Goal: Task Accomplishment & Management: Manage account settings

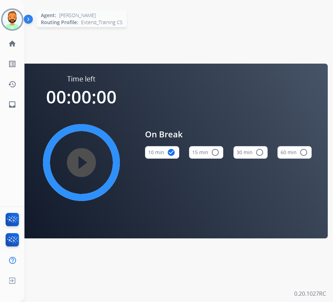
click at [10, 20] on img at bounding box center [12, 20] width 20 height 20
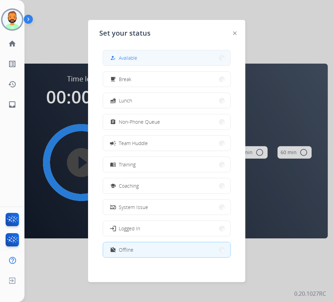
click at [176, 59] on button "how_to_reg Available" at bounding box center [166, 57] width 127 height 15
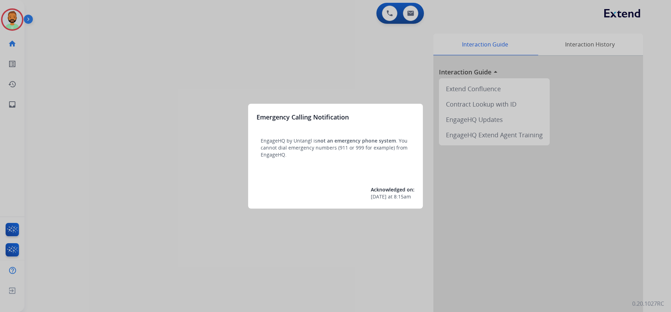
click at [0, 22] on div at bounding box center [335, 156] width 671 height 312
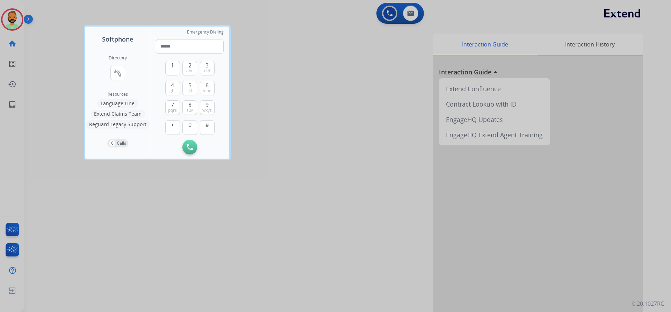
click at [10, 22] on div at bounding box center [335, 156] width 671 height 312
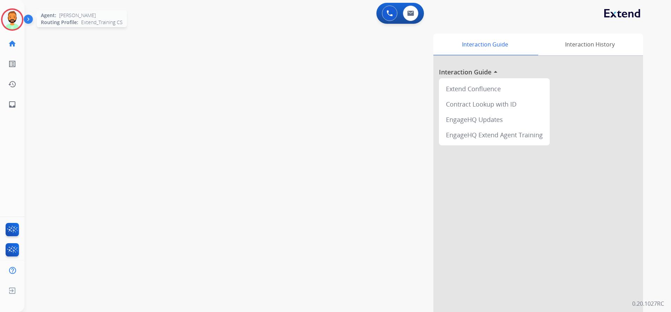
click at [18, 20] on img at bounding box center [12, 20] width 20 height 20
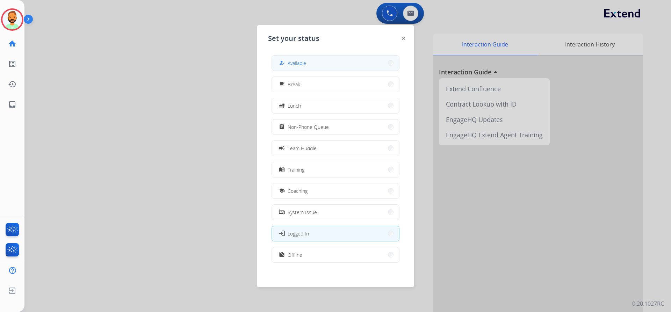
click at [283, 64] on mat-icon "how_to_reg" at bounding box center [282, 63] width 6 height 6
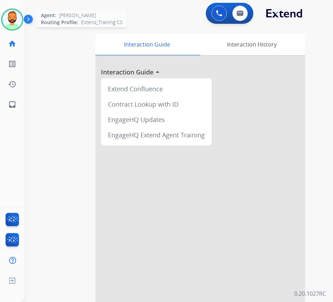
click at [20, 19] on img at bounding box center [12, 20] width 20 height 20
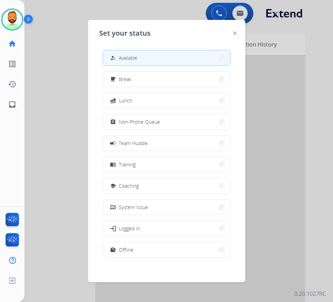
click at [313, 101] on div at bounding box center [166, 151] width 333 height 302
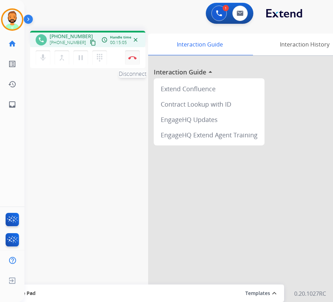
click at [137, 58] on button "Disconnect" at bounding box center [132, 57] width 15 height 15
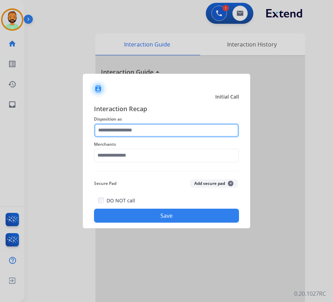
click at [153, 132] on input "text" at bounding box center [166, 130] width 145 height 14
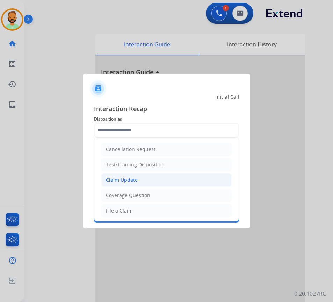
click at [142, 183] on li "Claim Update" at bounding box center [166, 179] width 130 height 13
type input "**********"
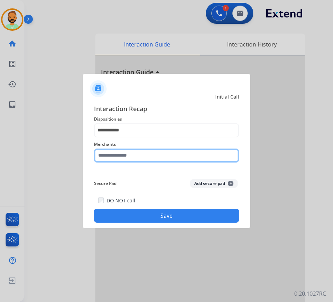
click at [147, 155] on input "text" at bounding box center [166, 155] width 145 height 14
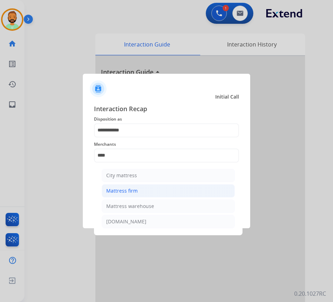
click at [125, 190] on div "Mattress firm" at bounding box center [121, 190] width 31 height 7
type input "**********"
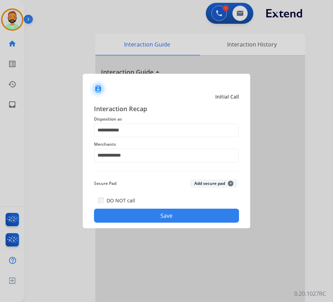
click at [188, 216] on button "Save" at bounding box center [166, 216] width 145 height 14
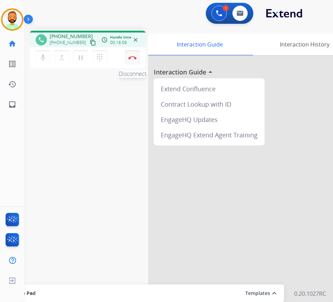
click at [134, 57] on img at bounding box center [132, 57] width 8 height 3
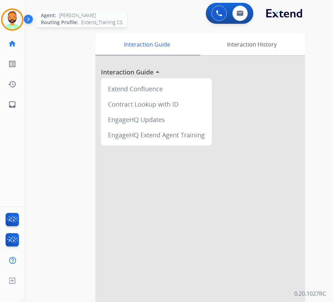
click at [9, 15] on img at bounding box center [12, 20] width 20 height 20
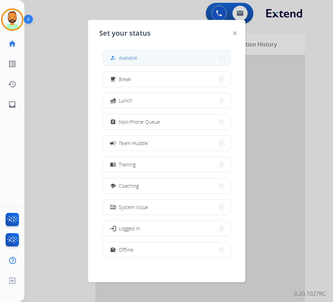
click at [187, 57] on button "how_to_reg Available" at bounding box center [166, 57] width 127 height 15
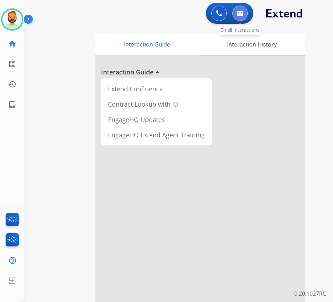
click at [238, 8] on button at bounding box center [239, 13] width 15 height 15
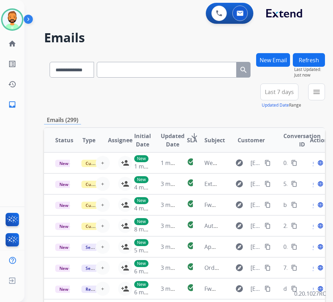
click at [294, 91] on span "Last 7 days" at bounding box center [279, 91] width 29 height 3
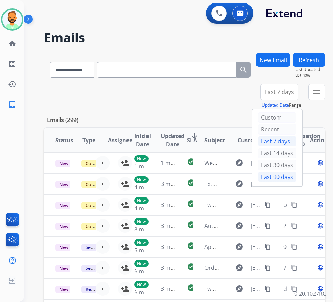
click at [283, 177] on div "Last 90 days" at bounding box center [277, 176] width 38 height 10
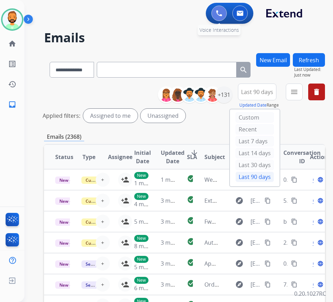
click at [219, 12] on img at bounding box center [219, 13] width 6 height 6
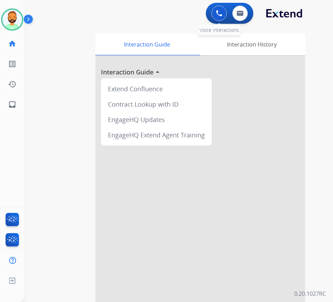
click at [220, 8] on button at bounding box center [218, 13] width 15 height 15
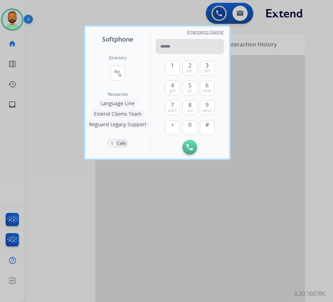
click at [192, 46] on input "tel" at bounding box center [190, 46] width 68 height 15
type input "**********"
click at [94, 187] on div at bounding box center [166, 151] width 333 height 302
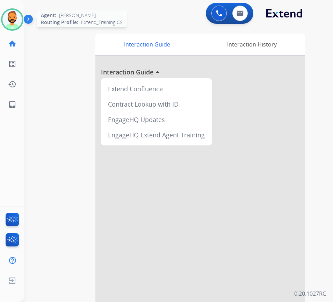
click at [14, 17] on img at bounding box center [12, 20] width 20 height 20
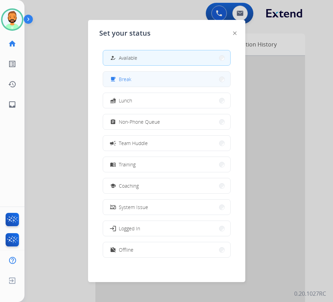
click at [136, 77] on button "free_breakfast Break" at bounding box center [166, 79] width 127 height 15
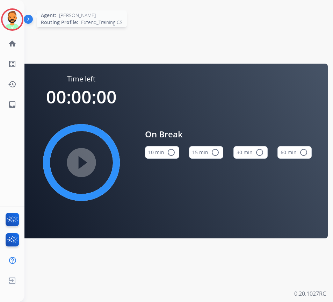
click at [16, 17] on img at bounding box center [12, 20] width 20 height 20
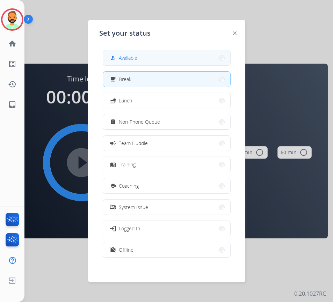
click at [133, 56] on span "Available" at bounding box center [128, 57] width 19 height 7
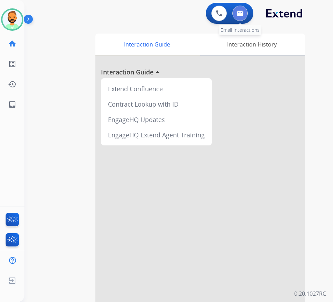
click at [242, 11] on img at bounding box center [239, 13] width 7 height 6
select select "**********"
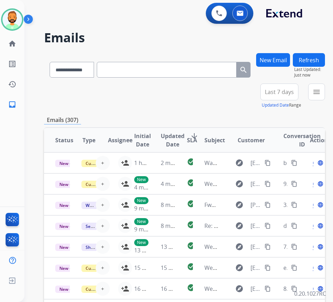
click at [286, 53] on button "New Email" at bounding box center [273, 60] width 34 height 14
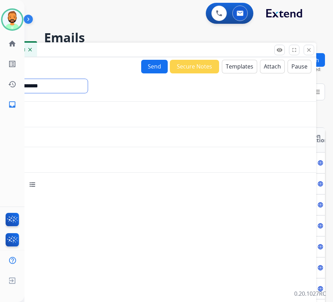
click at [72, 83] on select "**********" at bounding box center [40, 86] width 95 height 14
select select "**********"
click at [0, 79] on select "**********" at bounding box center [40, 86] width 95 height 14
drag, startPoint x: 75, startPoint y: 124, endPoint x: 79, endPoint y: 114, distance: 10.8
paste input "**********"
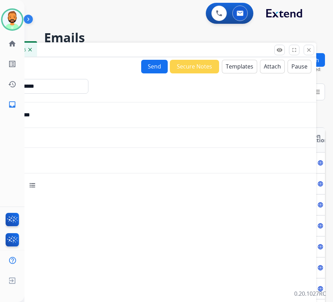
type input "**********"
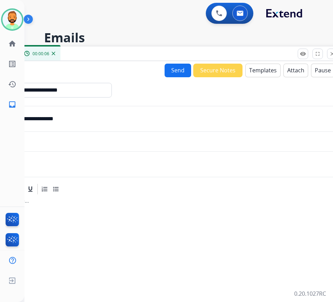
drag, startPoint x: 133, startPoint y: 50, endPoint x: 162, endPoint y: 54, distance: 29.9
click at [162, 54] on div "New 00:00:06" at bounding box center [164, 53] width 349 height 15
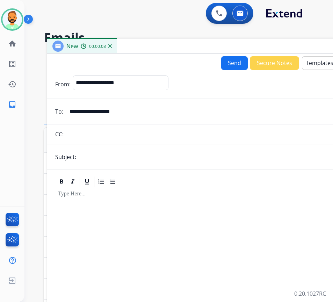
drag, startPoint x: 131, startPoint y: 54, endPoint x: 161, endPoint y: 73, distance: 35.4
click at [178, 48] on div "New 00:00:08" at bounding box center [221, 46] width 349 height 15
click at [121, 153] on input "text" at bounding box center [232, 157] width 309 height 14
type input "**********"
click at [144, 208] on div at bounding box center [221, 248] width 332 height 120
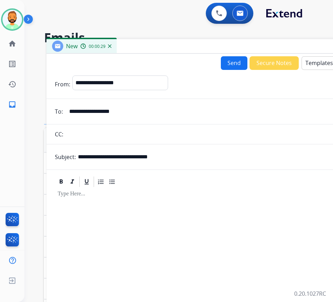
click at [320, 68] on button "Templates" at bounding box center [318, 63] width 35 height 14
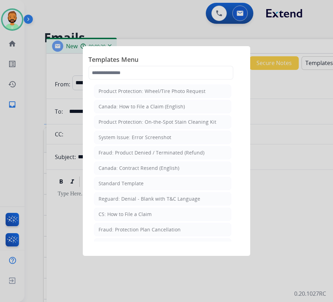
click at [174, 179] on li "Standard Template" at bounding box center [162, 183] width 137 height 13
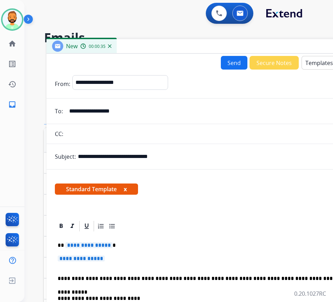
click at [147, 246] on p "**********" at bounding box center [218, 245] width 321 height 6
click at [142, 258] on p "**********" at bounding box center [221, 261] width 327 height 13
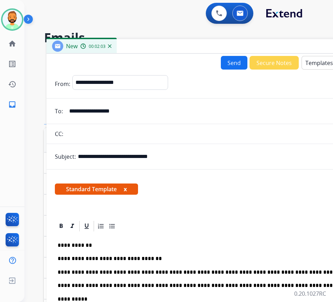
click at [233, 60] on button "Send" at bounding box center [234, 63] width 27 height 14
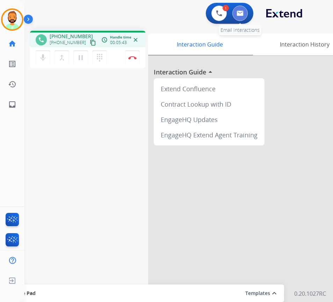
click at [238, 14] on img at bounding box center [239, 13] width 7 height 6
select select "**********"
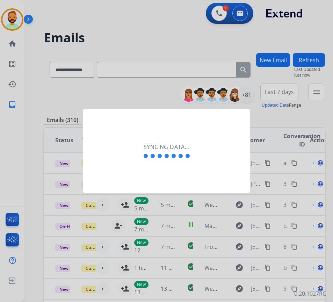
click at [214, 16] on div at bounding box center [166, 151] width 333 height 302
click at [50, 46] on div at bounding box center [166, 151] width 333 height 302
click at [19, 18] on div at bounding box center [166, 151] width 333 height 302
click at [221, 11] on div at bounding box center [166, 151] width 333 height 302
click at [17, 21] on div at bounding box center [166, 151] width 333 height 302
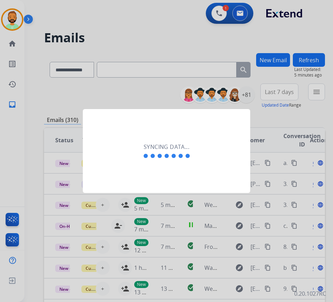
click at [19, 18] on div at bounding box center [166, 151] width 333 height 302
click at [105, 44] on div at bounding box center [166, 151] width 333 height 302
click at [172, 145] on h2 "Syncing data..." at bounding box center [167, 146] width 46 height 8
drag, startPoint x: 198, startPoint y: 166, endPoint x: 205, endPoint y: 161, distance: 9.0
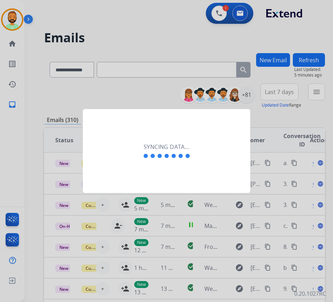
click at [199, 164] on div "Syncing data..." at bounding box center [166, 151] width 167 height 84
click at [209, 155] on div "Syncing data..." at bounding box center [166, 151] width 167 height 84
drag, startPoint x: 174, startPoint y: 148, endPoint x: 170, endPoint y: 142, distance: 6.8
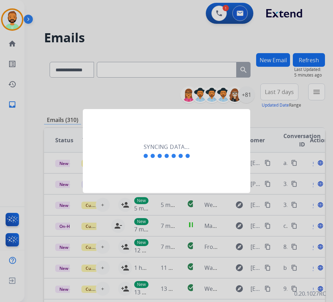
click at [174, 146] on h2 "Syncing data..." at bounding box center [167, 146] width 46 height 8
click at [170, 142] on h2 "Syncing data..." at bounding box center [167, 146] width 46 height 8
click at [166, 152] on div at bounding box center [166, 155] width 49 height 8
click at [165, 153] on div at bounding box center [166, 155] width 49 height 8
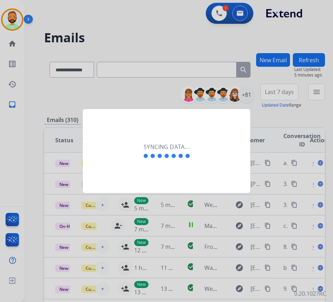
click at [165, 149] on h2 "Syncing data..." at bounding box center [167, 146] width 46 height 8
click at [165, 148] on h2 "Syncing data..." at bounding box center [167, 146] width 46 height 8
click at [241, 5] on div at bounding box center [166, 151] width 333 height 302
click at [242, 13] on div at bounding box center [166, 151] width 333 height 302
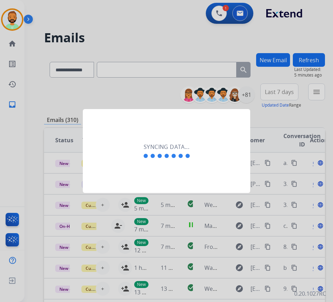
click at [240, 14] on div at bounding box center [166, 151] width 333 height 302
click at [233, 19] on div at bounding box center [166, 151] width 333 height 302
click at [24, 21] on div at bounding box center [166, 151] width 333 height 302
click at [23, 20] on div at bounding box center [166, 151] width 333 height 302
click at [20, 20] on div at bounding box center [166, 151] width 333 height 302
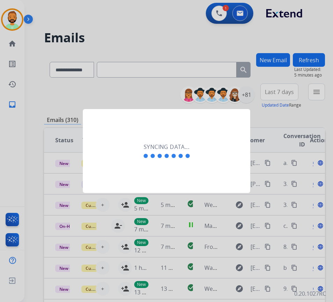
click at [20, 20] on div at bounding box center [166, 151] width 333 height 302
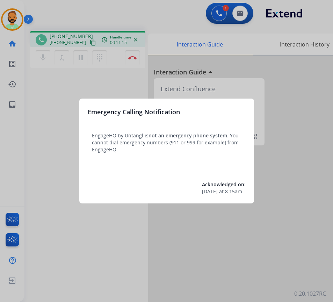
click at [76, 233] on div at bounding box center [166, 151] width 333 height 302
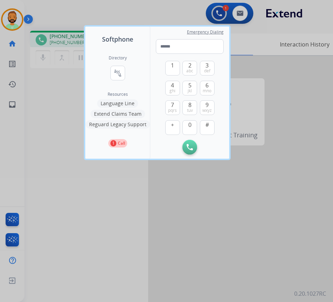
click at [63, 117] on div at bounding box center [166, 151] width 333 height 302
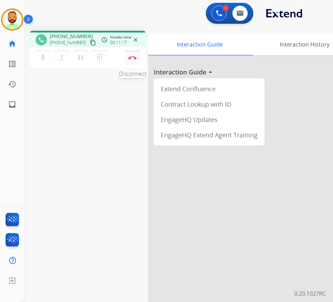
click at [134, 58] on img at bounding box center [132, 57] width 8 height 3
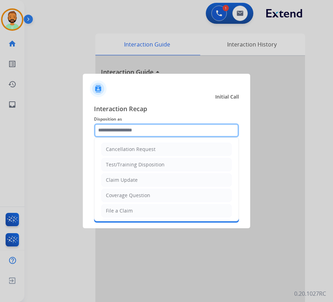
click at [136, 133] on input "text" at bounding box center [166, 130] width 145 height 14
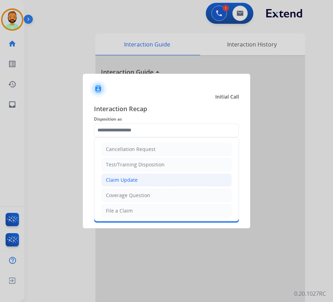
click at [141, 186] on li "Claim Update" at bounding box center [166, 179] width 130 height 13
type input "**********"
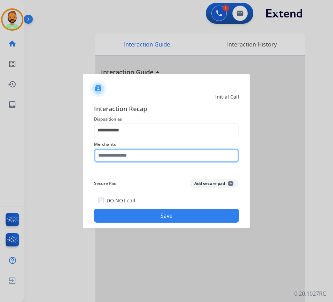
click at [125, 159] on input "text" at bounding box center [166, 155] width 145 height 14
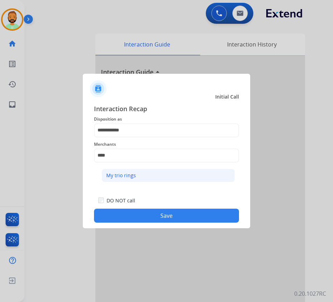
click at [159, 181] on li "My trio rings" at bounding box center [168, 175] width 133 height 13
type input "**********"
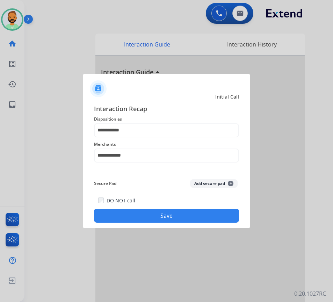
click at [224, 216] on button "Save" at bounding box center [166, 216] width 145 height 14
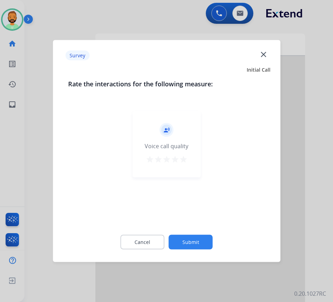
click at [184, 240] on button "Submit" at bounding box center [191, 242] width 44 height 15
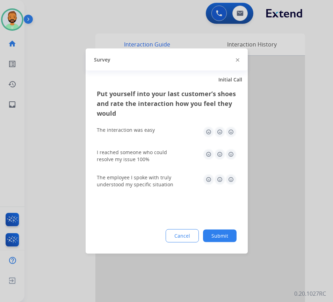
click at [214, 232] on button "Submit" at bounding box center [220, 235] width 34 height 13
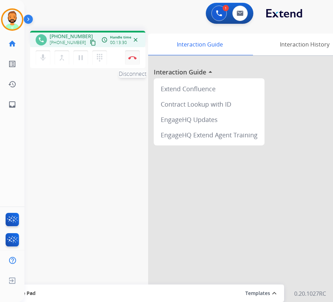
click at [134, 58] on img at bounding box center [132, 57] width 8 height 3
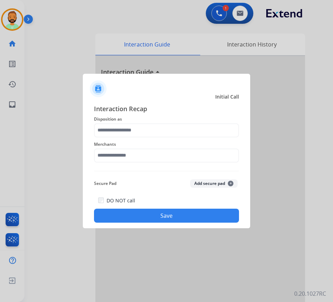
click at [116, 139] on div "Merchants" at bounding box center [166, 151] width 145 height 28
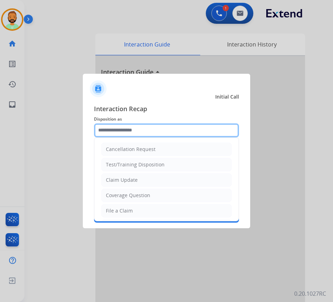
click at [123, 133] on input "text" at bounding box center [166, 130] width 145 height 14
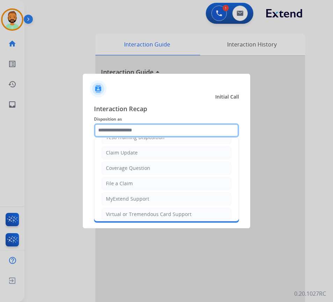
scroll to position [105, 0]
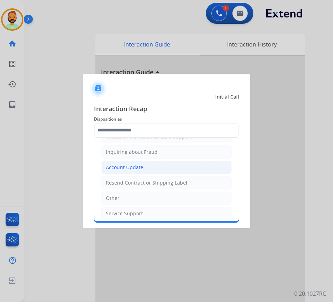
click at [132, 168] on div "Account Update" at bounding box center [124, 167] width 37 height 7
type input "**********"
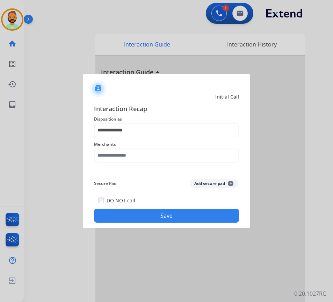
click at [137, 148] on span "Merchants" at bounding box center [166, 144] width 145 height 8
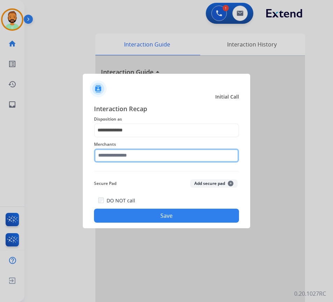
click at [136, 153] on input "text" at bounding box center [166, 155] width 145 height 14
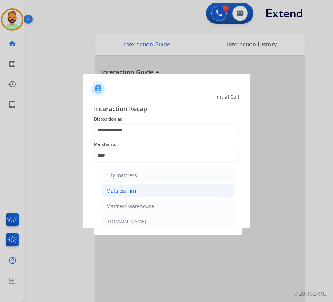
click at [138, 196] on li "Mattress firm" at bounding box center [168, 190] width 133 height 13
type input "**********"
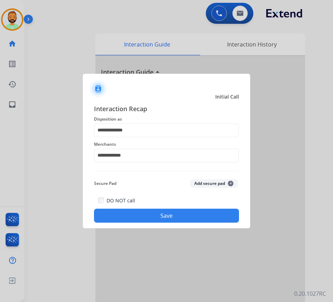
click at [212, 221] on button "Save" at bounding box center [166, 216] width 145 height 14
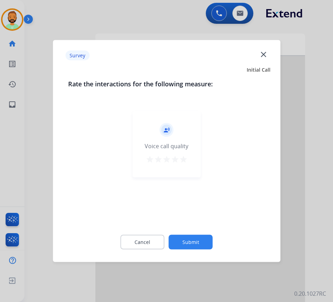
click at [198, 243] on button "Submit" at bounding box center [191, 242] width 44 height 15
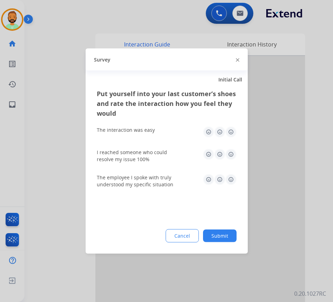
click at [218, 235] on button "Submit" at bounding box center [220, 235] width 34 height 13
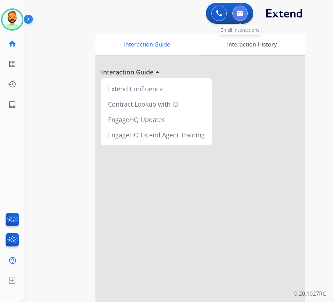
click at [244, 14] on button at bounding box center [239, 13] width 15 height 15
select select "**********"
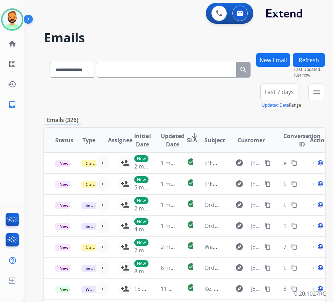
paste input "**********"
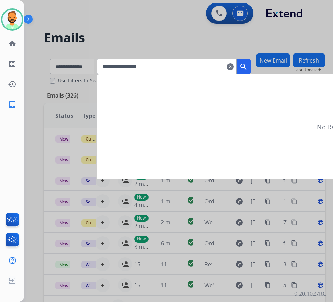
type input "**********"
click at [248, 66] on mat-icon "search" at bounding box center [243, 67] width 8 height 8
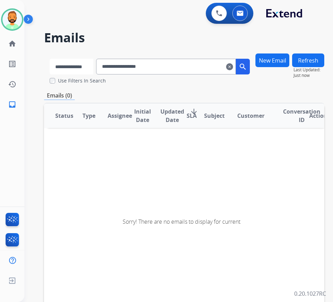
click at [92, 67] on select "**********" at bounding box center [72, 67] width 44 height 16
select select "**********"
click at [50, 59] on select "**********" at bounding box center [72, 67] width 44 height 16
click at [256, 66] on div "**********" at bounding box center [150, 65] width 212 height 24
click at [248, 66] on mat-icon "search" at bounding box center [243, 67] width 8 height 8
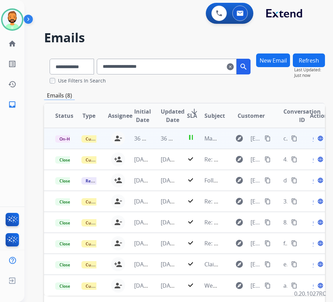
click at [181, 141] on td "pause" at bounding box center [184, 138] width 17 height 21
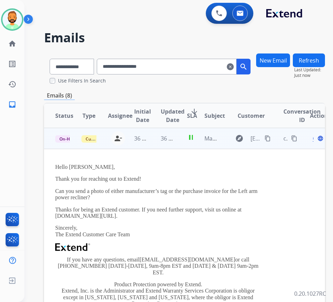
click at [316, 139] on span "Open" at bounding box center [320, 138] width 14 height 8
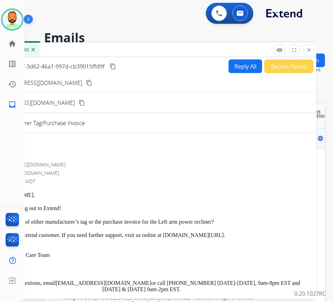
click at [241, 69] on button "Reply All" at bounding box center [245, 66] width 34 height 14
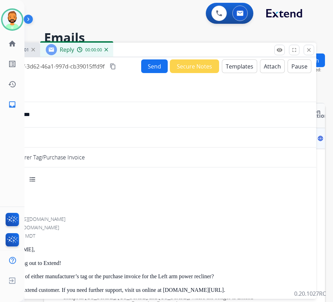
select select "**********"
click at [155, 67] on button "Send" at bounding box center [154, 66] width 27 height 14
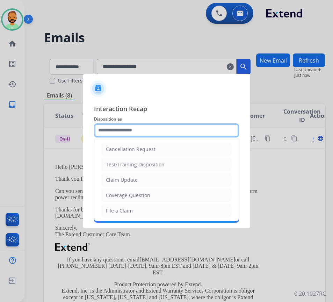
click at [159, 129] on input "text" at bounding box center [166, 130] width 145 height 14
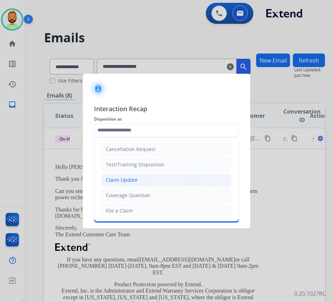
click at [143, 179] on li "Claim Update" at bounding box center [166, 179] width 130 height 13
type input "**********"
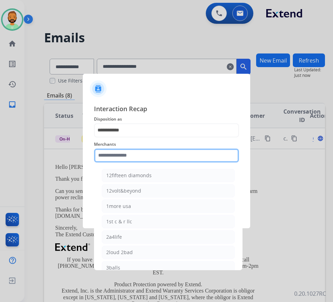
click at [140, 160] on input "text" at bounding box center [166, 155] width 145 height 14
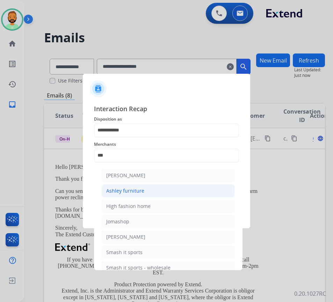
click at [157, 192] on li "Ashley furniture" at bounding box center [168, 190] width 133 height 13
type input "**********"
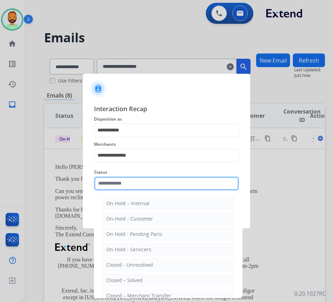
click at [159, 184] on input "text" at bounding box center [166, 183] width 145 height 14
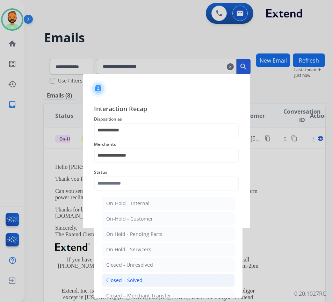
click at [155, 281] on li "Closed – Solved" at bounding box center [168, 279] width 133 height 13
type input "**********"
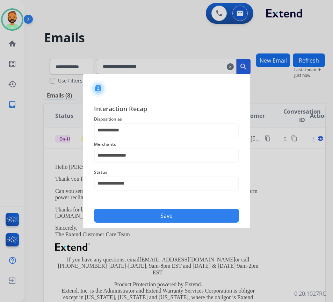
click at [171, 210] on button "Save" at bounding box center [166, 216] width 145 height 14
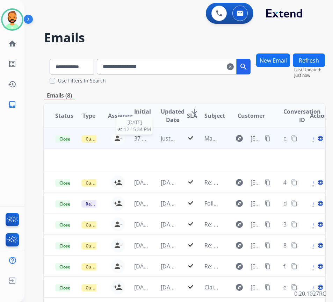
click at [146, 136] on span "37 minutes ago" at bounding box center [154, 138] width 41 height 8
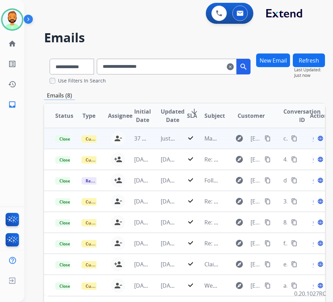
click at [152, 142] on td "Just now" at bounding box center [162, 138] width 26 height 21
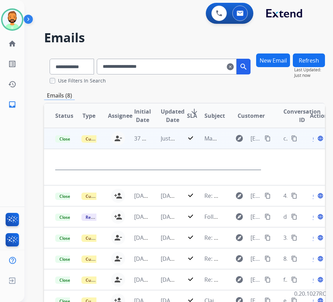
click at [316, 138] on span "Open" at bounding box center [320, 138] width 14 height 8
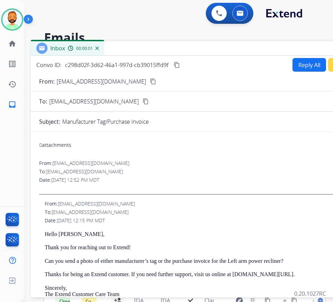
drag, startPoint x: 118, startPoint y: 53, endPoint x: 182, endPoint y: 51, distance: 63.9
click at [182, 51] on div "Inbox 00:00:01" at bounding box center [205, 48] width 349 height 15
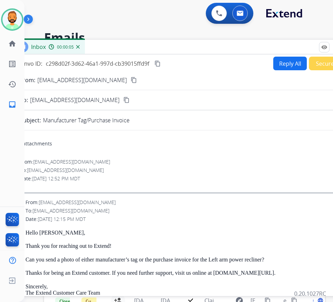
drag, startPoint x: 249, startPoint y: 50, endPoint x: 270, endPoint y: 50, distance: 21.0
click at [230, 48] on div "Inbox 00:00:05" at bounding box center [186, 47] width 349 height 15
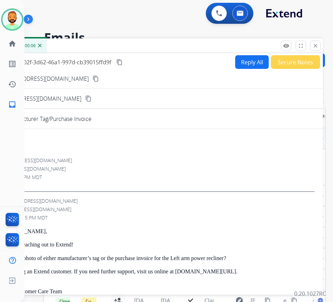
drag, startPoint x: 302, startPoint y: 47, endPoint x: 268, endPoint y: 45, distance: 34.0
click at [268, 45] on div "Inbox 00:00:06" at bounding box center [147, 45] width 349 height 15
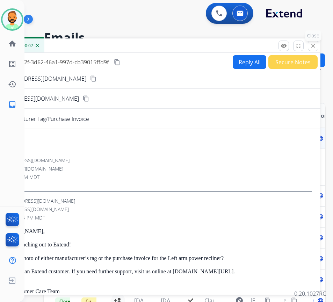
click at [309, 45] on button "close Close" at bounding box center [313, 46] width 10 height 10
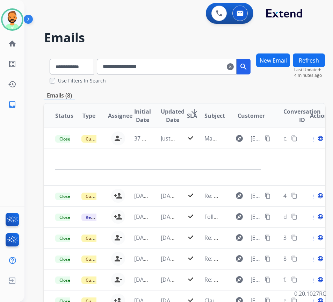
click at [236, 71] on input "**********" at bounding box center [167, 67] width 140 height 16
click at [234, 67] on mat-icon "clear" at bounding box center [230, 67] width 7 height 8
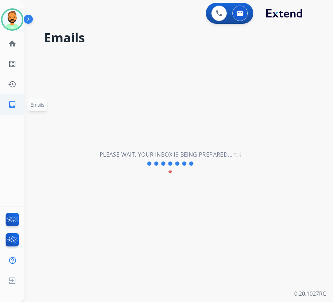
select select "**********"
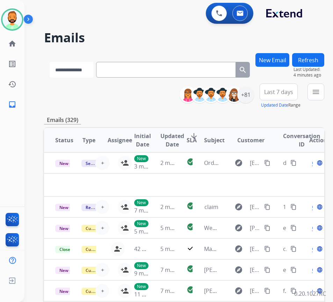
click at [83, 67] on select "**********" at bounding box center [72, 70] width 44 height 16
select select "**********"
click at [50, 62] on select "**********" at bounding box center [72, 70] width 44 height 16
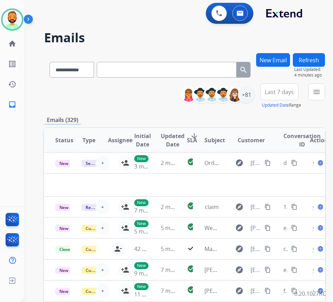
paste input "**********"
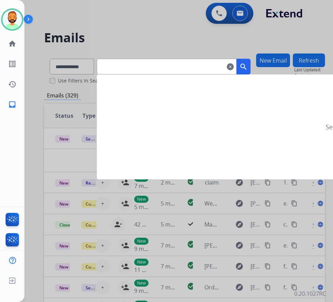
type input "**********"
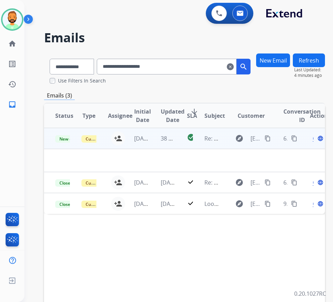
click at [147, 132] on td "1 month ago" at bounding box center [136, 138] width 26 height 21
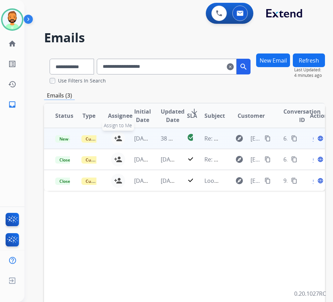
click at [114, 137] on button "person_add Assign to Me" at bounding box center [118, 138] width 14 height 14
click at [156, 138] on td "38 minutes ago" at bounding box center [162, 138] width 26 height 21
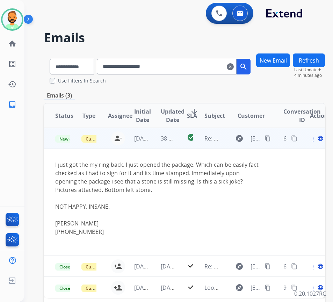
click at [268, 137] on mat-icon "content_copy" at bounding box center [267, 138] width 6 height 6
click at [316, 139] on span "Open" at bounding box center [320, 138] width 14 height 8
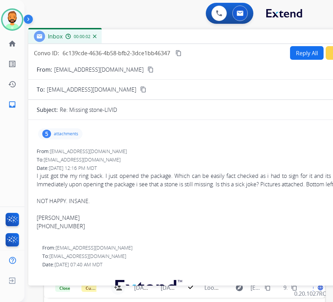
drag, startPoint x: 170, startPoint y: 50, endPoint x: 223, endPoint y: 37, distance: 55.1
click at [227, 36] on div "Inbox 00:00:02" at bounding box center [202, 36] width 349 height 15
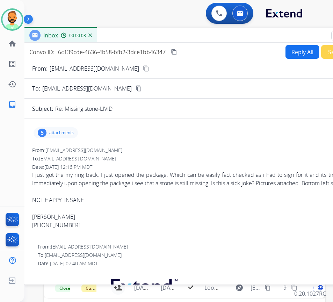
click at [66, 130] on div "5 attachments" at bounding box center [56, 132] width 44 height 11
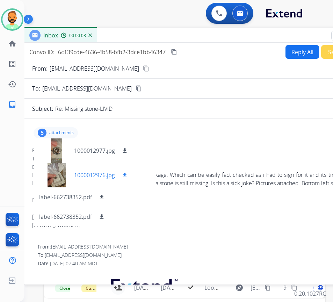
click at [61, 176] on div at bounding box center [56, 175] width 35 height 24
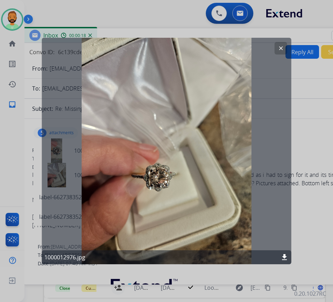
click at [280, 46] on mat-icon "clear" at bounding box center [281, 48] width 6 height 6
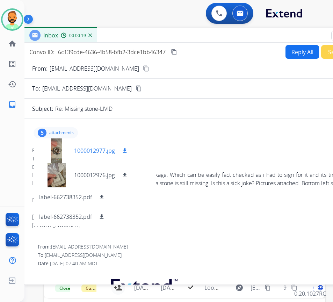
click at [58, 149] on div at bounding box center [56, 150] width 35 height 24
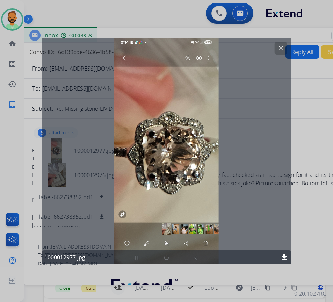
click at [278, 51] on mat-icon "clear" at bounding box center [281, 48] width 6 height 6
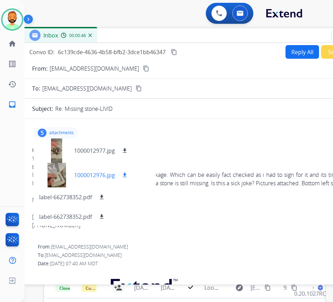
click at [127, 173] on mat-icon "download" at bounding box center [125, 175] width 6 height 6
click at [127, 151] on mat-icon "download" at bounding box center [125, 150] width 6 height 6
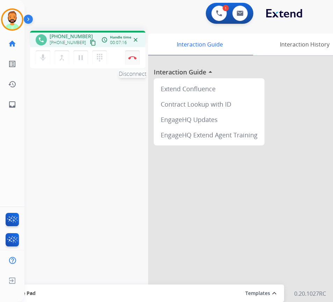
click at [133, 57] on img at bounding box center [132, 57] width 8 height 3
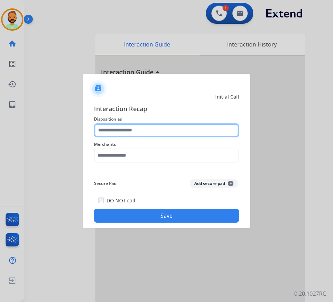
click at [164, 130] on input "text" at bounding box center [166, 130] width 145 height 14
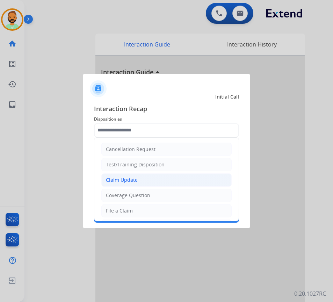
click at [153, 178] on li "Claim Update" at bounding box center [166, 179] width 130 height 13
type input "**********"
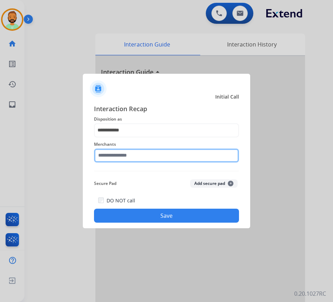
click at [151, 155] on input "text" at bounding box center [166, 155] width 145 height 14
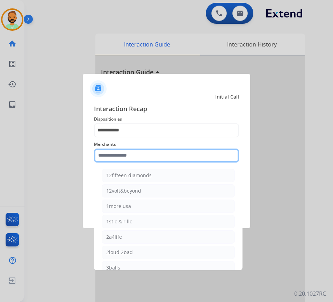
click at [151, 155] on input "text" at bounding box center [166, 155] width 145 height 14
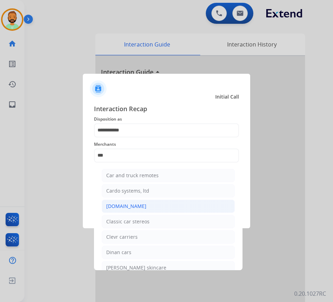
click at [139, 206] on li "Carparts.com" at bounding box center [168, 205] width 133 height 13
type input "**********"
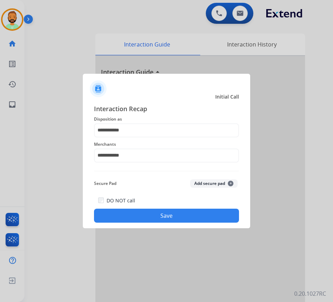
drag, startPoint x: 160, startPoint y: 214, endPoint x: 162, endPoint y: 218, distance: 3.9
click at [162, 218] on button "Save" at bounding box center [166, 216] width 145 height 14
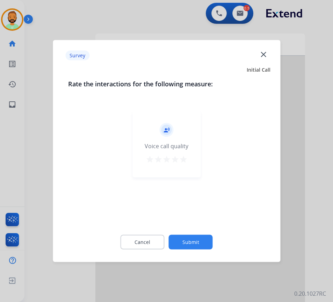
click at [209, 243] on button "Submit" at bounding box center [191, 242] width 44 height 15
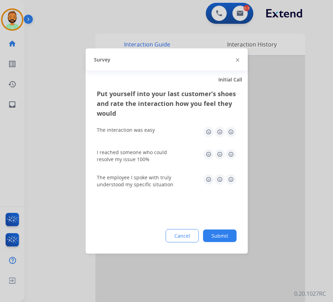
click at [220, 228] on div "Put yourself into your last customer’s shoes and rate the interaction how you f…" at bounding box center [167, 171] width 162 height 165
click at [221, 231] on button "Submit" at bounding box center [220, 235] width 34 height 13
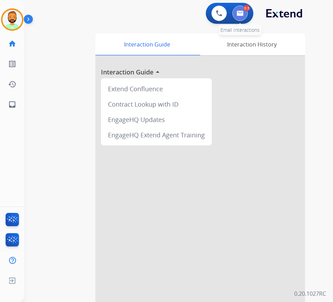
click at [239, 17] on button at bounding box center [239, 13] width 15 height 15
select select "**********"
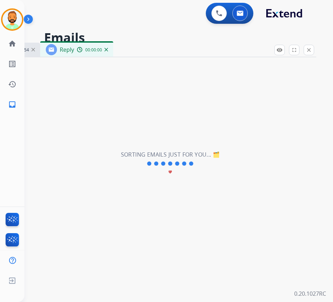
select select "**********"
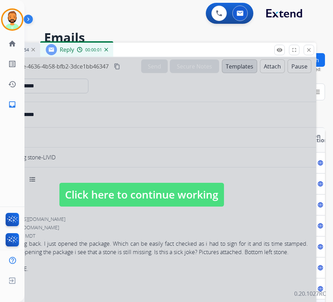
click at [155, 187] on span "Click here to continue working" at bounding box center [141, 195] width 164 height 24
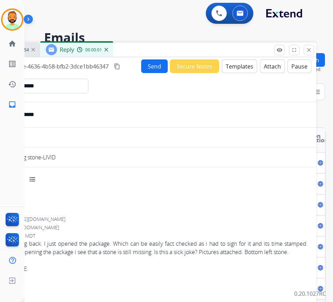
select select
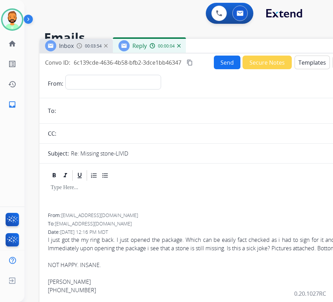
drag, startPoint x: 161, startPoint y: 55, endPoint x: 210, endPoint y: 47, distance: 48.9
click at [210, 47] on div "Inbox 00:03:54 Reply 00:00:04" at bounding box center [213, 46] width 349 height 15
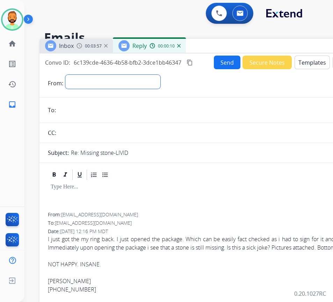
click at [94, 75] on select "**********" at bounding box center [112, 82] width 95 height 14
select select "**********"
click at [65, 75] on select "**********" at bounding box center [112, 82] width 95 height 14
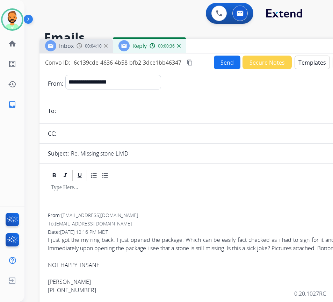
paste input "**********"
type input "**********"
click at [125, 200] on div at bounding box center [214, 197] width 332 height 31
click at [305, 60] on button "Templates" at bounding box center [311, 63] width 35 height 14
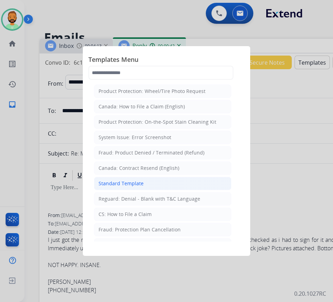
click at [159, 178] on li "Standard Template" at bounding box center [162, 183] width 137 height 13
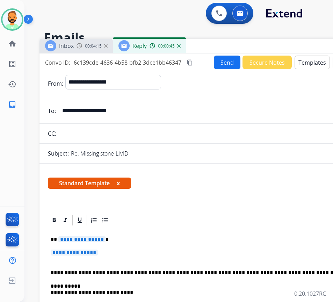
click at [147, 236] on p "**********" at bounding box center [211, 239] width 321 height 6
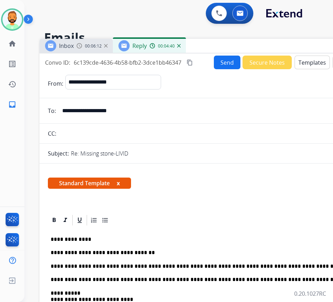
click at [285, 264] on p "**********" at bounding box center [211, 266] width 321 height 6
click at [226, 65] on button "Send" at bounding box center [227, 63] width 27 height 14
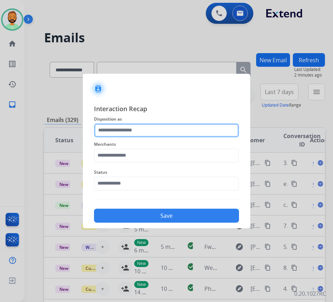
click at [140, 127] on input "text" at bounding box center [166, 130] width 145 height 14
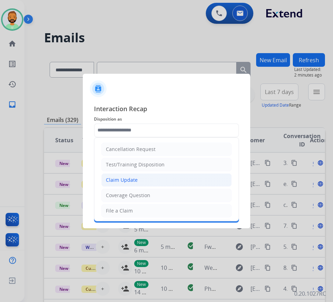
click at [132, 177] on div "Claim Update" at bounding box center [122, 179] width 32 height 7
type input "**********"
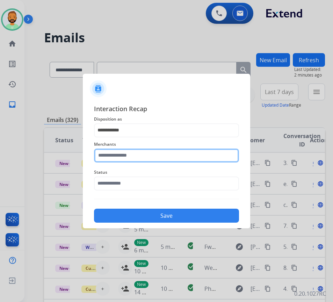
click at [135, 162] on input "text" at bounding box center [166, 155] width 145 height 14
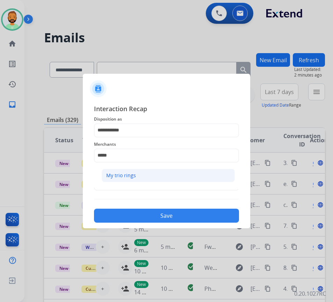
click at [139, 171] on li "My trio rings" at bounding box center [168, 175] width 133 height 13
type input "**********"
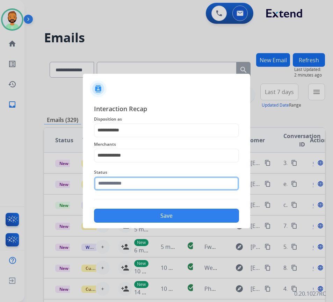
click at [148, 185] on input "text" at bounding box center [166, 183] width 145 height 14
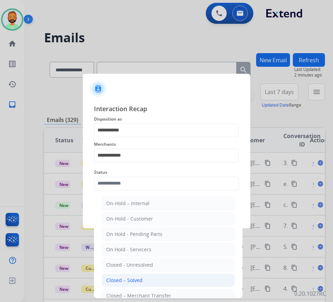
click at [159, 279] on li "Closed – Solved" at bounding box center [168, 279] width 133 height 13
type input "**********"
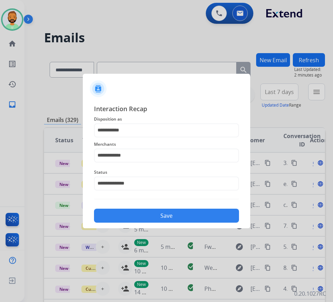
click at [180, 207] on div "Save" at bounding box center [166, 213] width 145 height 18
click at [180, 213] on button "Save" at bounding box center [166, 216] width 145 height 14
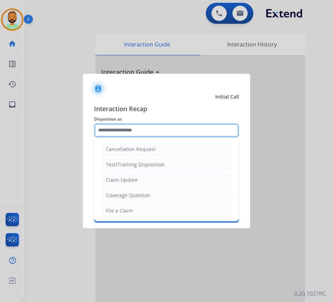
click at [138, 129] on input "text" at bounding box center [166, 130] width 145 height 14
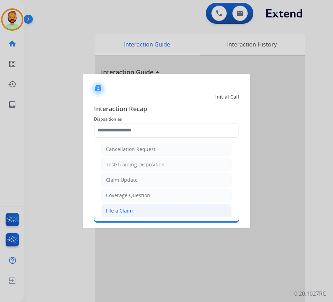
click at [127, 205] on li "File a Claim" at bounding box center [166, 210] width 130 height 13
type input "**********"
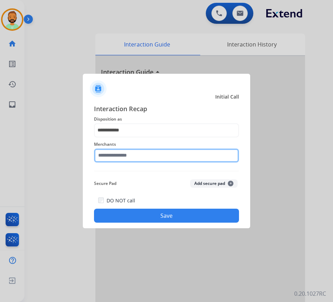
click at [130, 152] on input "text" at bounding box center [166, 155] width 145 height 14
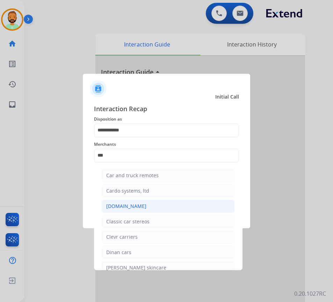
click at [155, 202] on li "Carparts.com" at bounding box center [168, 205] width 133 height 13
type input "**********"
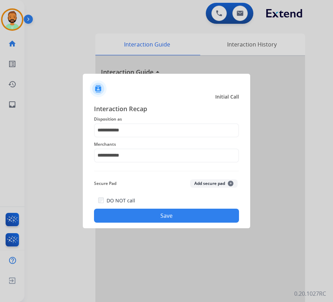
click at [168, 215] on button "Save" at bounding box center [166, 216] width 145 height 14
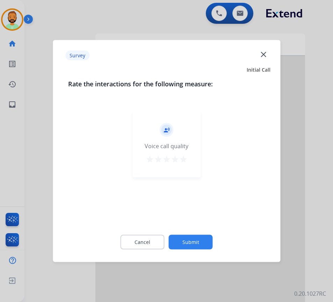
click at [195, 239] on button "Submit" at bounding box center [191, 242] width 44 height 15
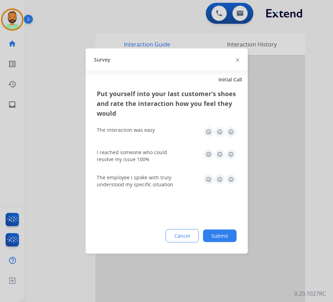
click at [222, 241] on button "Submit" at bounding box center [220, 235] width 34 height 13
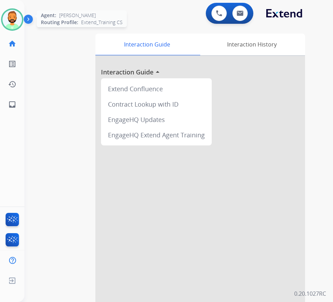
click at [16, 21] on img at bounding box center [12, 20] width 20 height 20
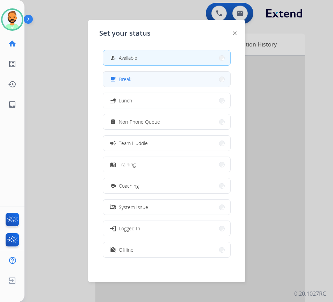
click at [120, 81] on div "free_breakfast Break" at bounding box center [120, 79] width 23 height 8
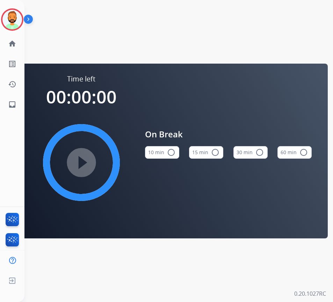
drag, startPoint x: 159, startPoint y: 161, endPoint x: 160, endPoint y: 158, distance: 3.5
click at [160, 160] on div "10 min radio_button_unchecked" at bounding box center [162, 152] width 34 height 24
click at [160, 156] on button "10 min radio_button_unchecked" at bounding box center [162, 152] width 34 height 13
click at [77, 163] on mat-icon "play_circle_filled" at bounding box center [81, 162] width 8 height 8
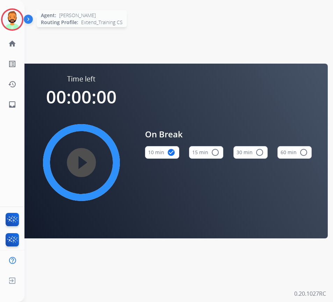
click at [15, 14] on img at bounding box center [12, 20] width 20 height 20
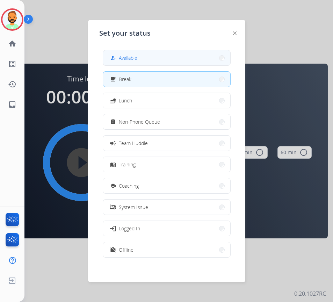
click at [115, 59] on mat-icon "how_to_reg" at bounding box center [113, 58] width 6 height 6
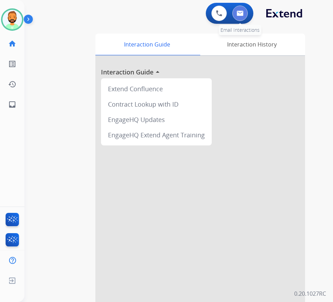
click at [240, 10] on button at bounding box center [239, 13] width 15 height 15
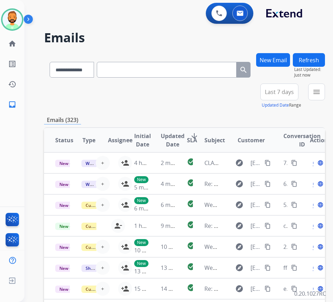
click at [281, 92] on span "Last 7 days" at bounding box center [279, 91] width 29 height 3
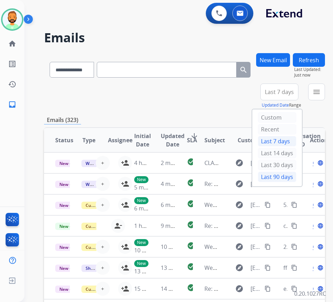
click at [287, 179] on div "Last 90 days" at bounding box center [277, 176] width 38 height 10
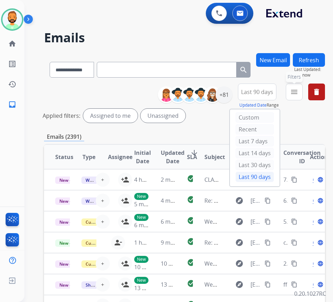
click at [302, 92] on button "menu Filters" at bounding box center [294, 91] width 17 height 17
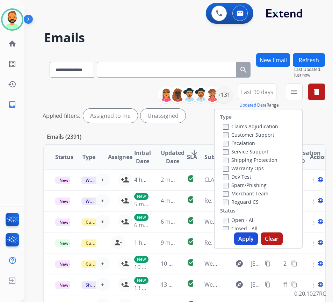
click at [263, 136] on label "Customer Support" at bounding box center [248, 134] width 51 height 7
click at [265, 158] on label "Shipping Protection" at bounding box center [250, 159] width 54 height 7
click at [255, 202] on label "Reguard CS" at bounding box center [241, 201] width 36 height 7
click at [249, 218] on label "Open - All" at bounding box center [239, 220] width 32 height 7
click at [249, 236] on button "Apply" at bounding box center [246, 238] width 24 height 13
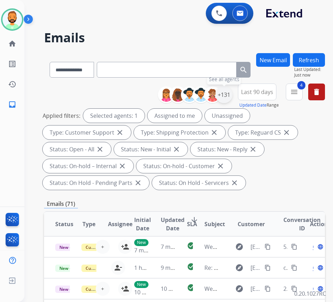
click at [232, 89] on div "+131" at bounding box center [223, 94] width 17 height 17
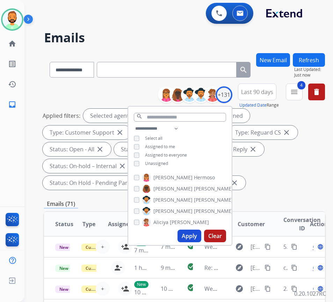
click at [168, 162] on span "Unassigned" at bounding box center [156, 163] width 23 height 6
click at [196, 231] on button "Apply" at bounding box center [189, 235] width 24 height 13
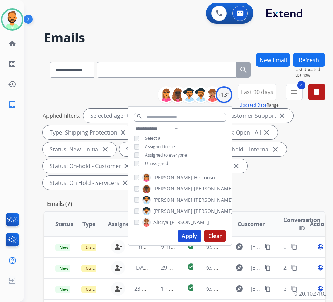
click at [300, 160] on div "Applied filters: Selected agents: 1 Assigned to me Type: Customer Support close…" at bounding box center [183, 149] width 281 height 81
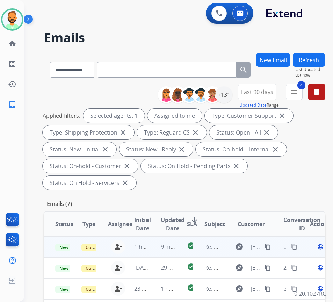
click at [156, 242] on td "9 minutes ago" at bounding box center [162, 246] width 26 height 21
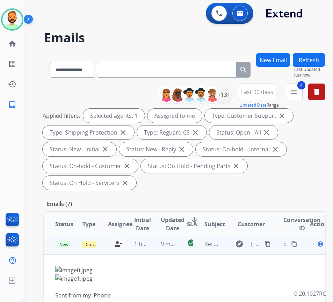
scroll to position [8, 0]
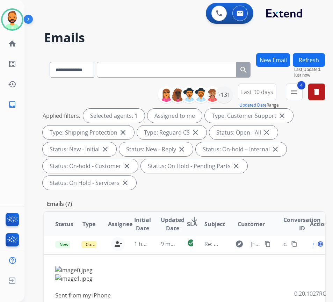
click at [271, 235] on th "Customer" at bounding box center [246, 224] width 53 height 24
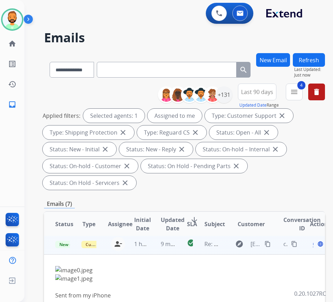
click at [268, 241] on mat-icon "content_copy" at bounding box center [267, 244] width 6 height 6
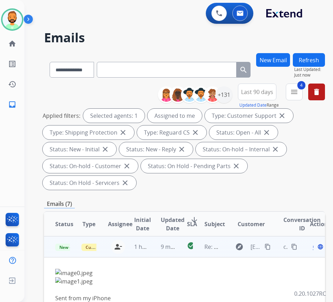
click at [316, 247] on span "Open" at bounding box center [320, 246] width 14 height 8
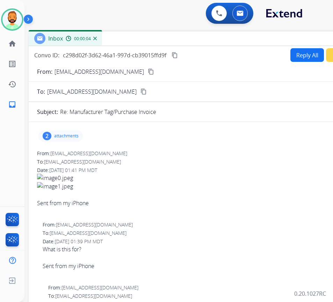
drag, startPoint x: 109, startPoint y: 48, endPoint x: 170, endPoint y: 37, distance: 62.8
click at [170, 37] on div "Inbox 00:00:04" at bounding box center [203, 38] width 349 height 15
click at [70, 138] on p "attachments" at bounding box center [66, 136] width 24 height 6
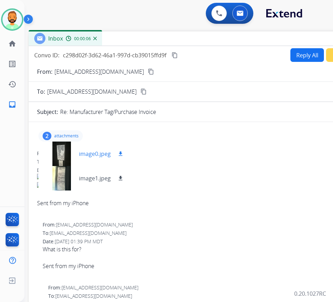
click at [61, 153] on div at bounding box center [61, 153] width 35 height 24
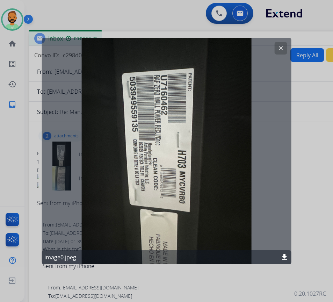
click at [282, 47] on mat-icon "clear" at bounding box center [281, 48] width 6 height 6
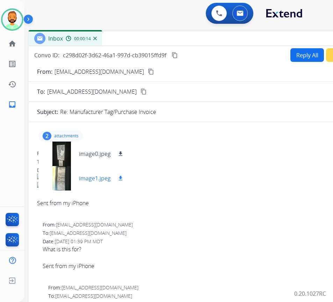
click at [58, 177] on div at bounding box center [61, 178] width 35 height 24
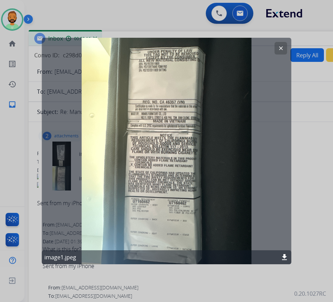
click at [282, 49] on mat-icon "clear" at bounding box center [281, 48] width 6 height 6
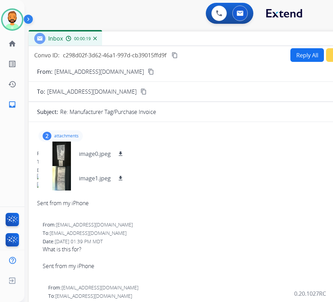
click at [75, 138] on p "attachments" at bounding box center [66, 136] width 24 height 6
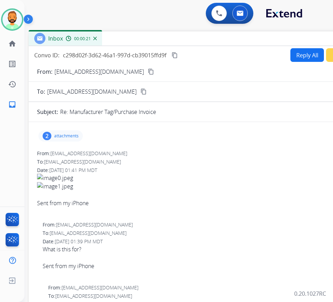
click at [306, 53] on button "Reply All" at bounding box center [307, 55] width 34 height 14
select select "**********"
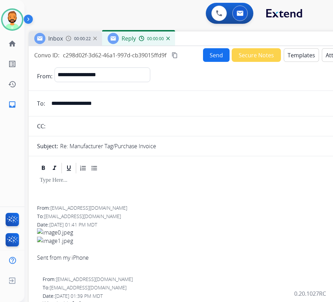
click at [61, 185] on div at bounding box center [203, 189] width 332 height 31
click at [296, 57] on button "Templates" at bounding box center [301, 55] width 35 height 14
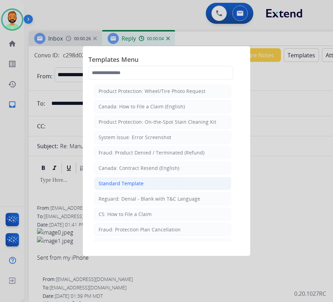
click at [142, 182] on li "Standard Template" at bounding box center [162, 183] width 137 height 13
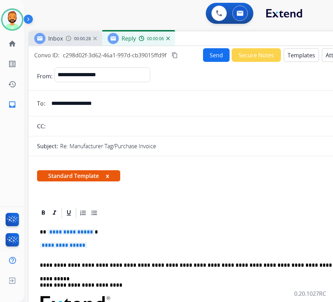
click at [105, 242] on p "**********" at bounding box center [203, 248] width 327 height 13
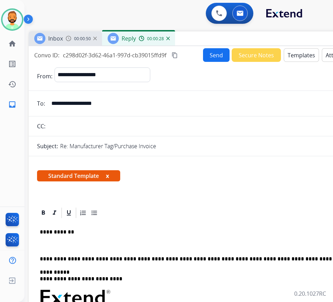
click at [95, 99] on input "**********" at bounding box center [208, 103] width 322 height 14
click at [112, 244] on p at bounding box center [203, 245] width 327 height 6
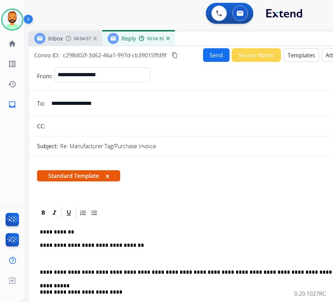
click at [70, 259] on p at bounding box center [203, 259] width 327 height 6
click at [207, 51] on button "Send" at bounding box center [216, 55] width 27 height 14
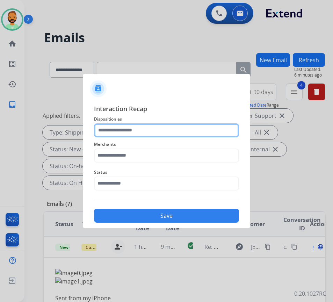
click at [160, 128] on input "text" at bounding box center [166, 130] width 145 height 14
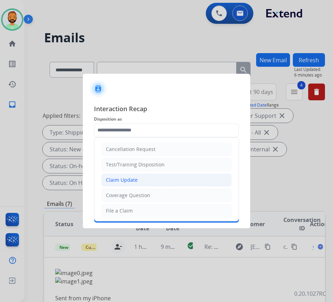
click at [153, 179] on li "Claim Update" at bounding box center [166, 179] width 130 height 13
type input "**********"
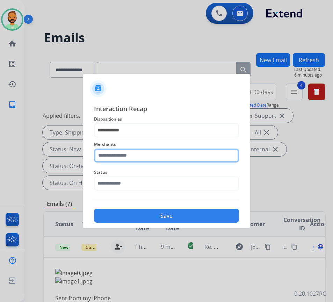
click at [158, 149] on input "text" at bounding box center [166, 155] width 145 height 14
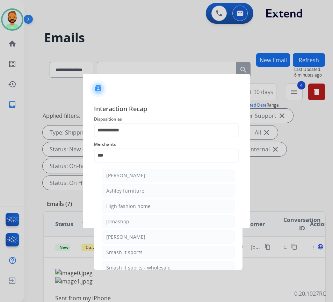
click at [163, 191] on li "Ashley furniture" at bounding box center [168, 190] width 133 height 13
type input "**********"
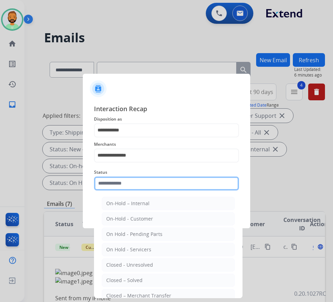
click at [161, 188] on input "text" at bounding box center [166, 183] width 145 height 14
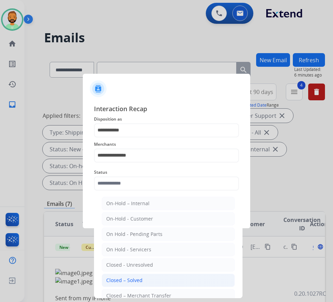
click at [144, 280] on li "Closed – Solved" at bounding box center [168, 279] width 133 height 13
type input "**********"
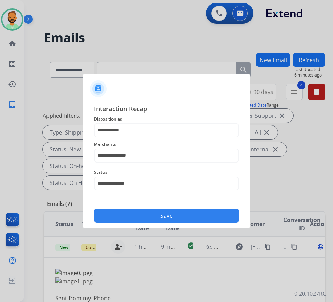
click at [162, 215] on button "Save" at bounding box center [166, 216] width 145 height 14
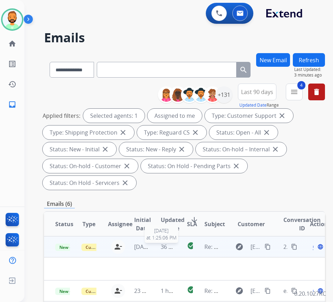
click at [163, 247] on span "36 minutes ago" at bounding box center [181, 247] width 41 height 8
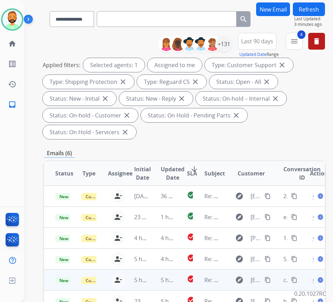
scroll to position [70, 0]
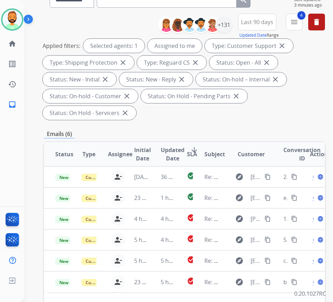
click at [192, 148] on mat-icon "arrow_downward" at bounding box center [194, 150] width 8 height 8
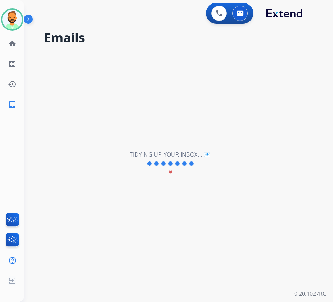
scroll to position [0, 0]
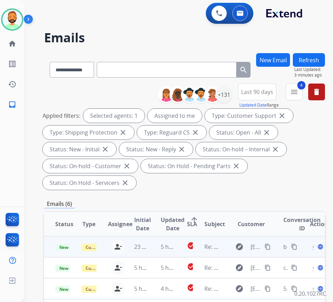
click at [154, 248] on td "5 hours ago" at bounding box center [162, 246] width 26 height 21
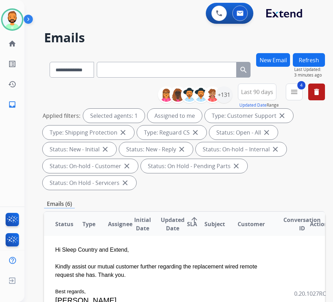
scroll to position [35, 0]
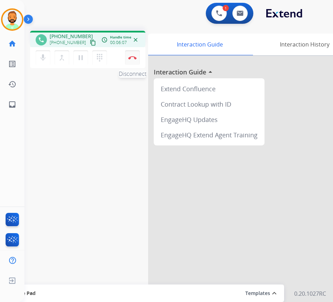
click at [132, 61] on button "Disconnect" at bounding box center [132, 57] width 15 height 15
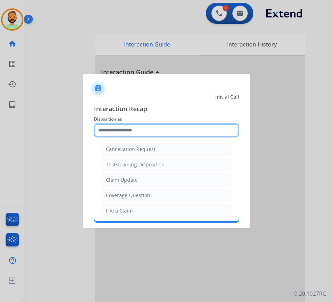
click at [154, 131] on input "text" at bounding box center [166, 130] width 145 height 14
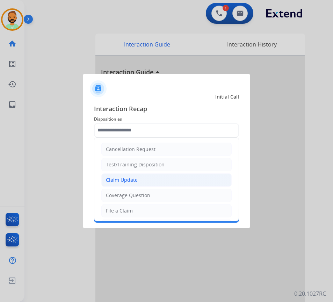
click at [156, 182] on li "Claim Update" at bounding box center [166, 179] width 130 height 13
type input "**********"
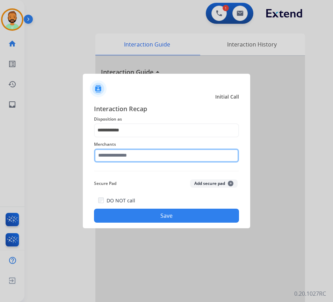
click at [159, 153] on input "text" at bounding box center [166, 155] width 145 height 14
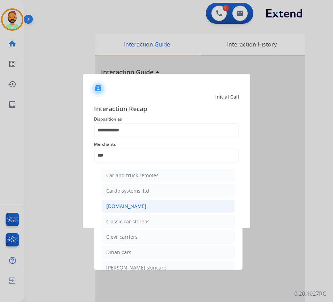
click at [131, 210] on li "Carparts.com" at bounding box center [168, 205] width 133 height 13
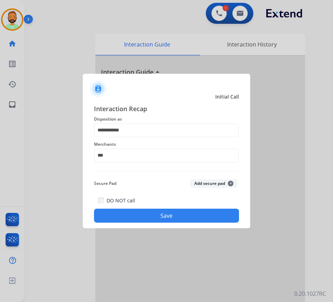
type input "**********"
click at [131, 210] on button "Save" at bounding box center [166, 216] width 145 height 14
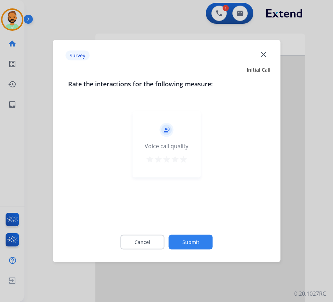
click at [190, 248] on button "Submit" at bounding box center [191, 242] width 44 height 15
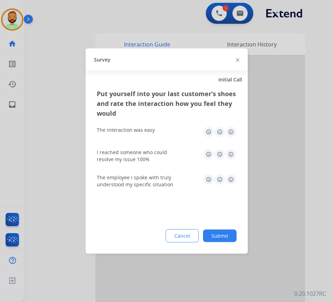
click at [209, 237] on button "Submit" at bounding box center [220, 235] width 34 height 13
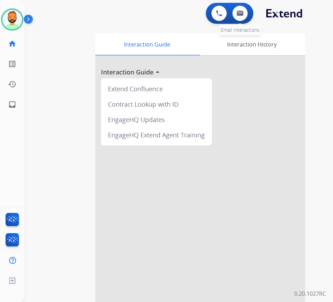
click at [248, 13] on div "0 Email Interactions" at bounding box center [239, 13] width 21 height 15
click at [239, 15] on img at bounding box center [239, 13] width 7 height 6
select select "**********"
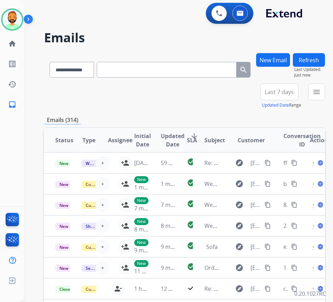
click at [294, 93] on span "Last 7 days" at bounding box center [279, 91] width 29 height 3
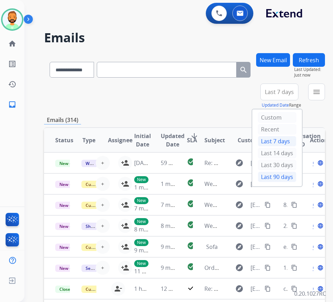
click at [282, 176] on div "Last 90 days" at bounding box center [277, 176] width 38 height 10
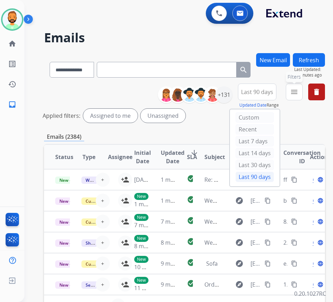
click at [298, 92] on mat-icon "menu" at bounding box center [294, 92] width 8 height 8
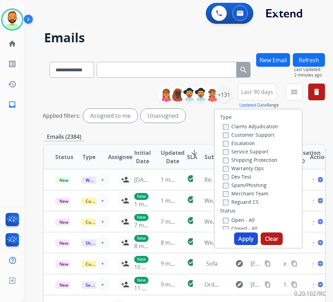
click at [270, 132] on label "Customer Support" at bounding box center [248, 134] width 51 height 7
click at [265, 159] on label "Shipping Protection" at bounding box center [250, 159] width 54 height 7
click at [257, 200] on label "Reguard CS" at bounding box center [241, 201] width 36 height 7
click at [250, 217] on label "Open - All" at bounding box center [239, 220] width 32 height 7
click at [252, 233] on button "Apply" at bounding box center [246, 238] width 24 height 13
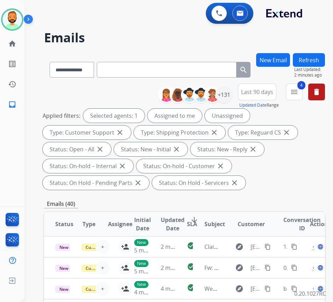
click at [264, 188] on div "Applied filters: Selected agents: 1 Assigned to me Unassigned Type: Customer Su…" at bounding box center [183, 149] width 281 height 81
click at [227, 94] on div "+131" at bounding box center [223, 94] width 17 height 17
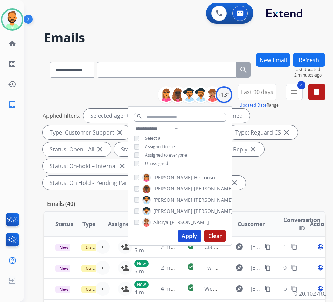
click at [168, 161] on span "Unassigned" at bounding box center [156, 163] width 23 height 6
click at [201, 238] on button "Apply" at bounding box center [189, 235] width 24 height 13
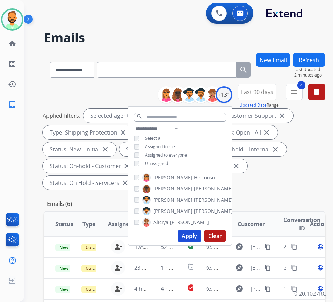
click at [259, 191] on div "**********" at bounding box center [184, 137] width 281 height 109
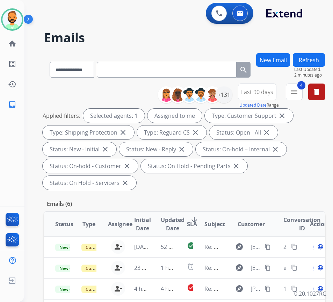
click at [196, 220] on span "SLA" at bounding box center [192, 224] width 10 height 8
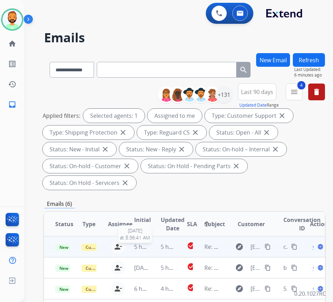
click at [146, 248] on span "5 hours ago" at bounding box center [149, 247] width 31 height 8
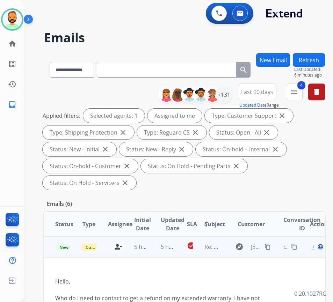
click at [270, 247] on mat-icon "content_copy" at bounding box center [267, 246] width 6 height 6
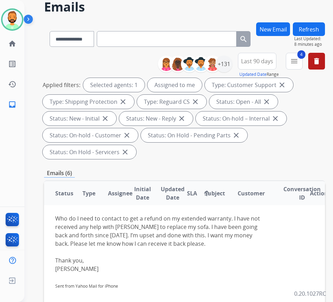
scroll to position [35, 0]
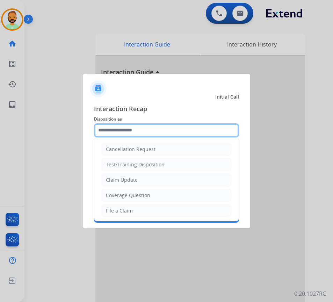
click at [165, 130] on input "text" at bounding box center [166, 130] width 145 height 14
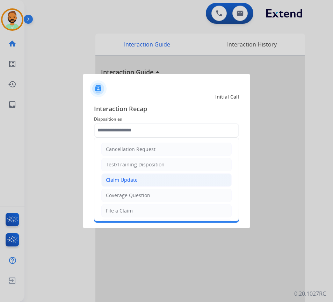
click at [161, 174] on li "Claim Update" at bounding box center [166, 179] width 130 height 13
type input "**********"
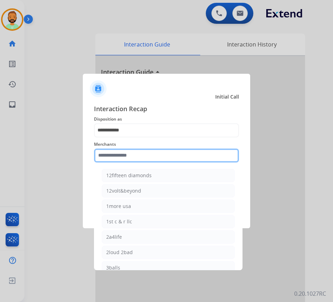
click at [159, 157] on input "text" at bounding box center [166, 155] width 145 height 14
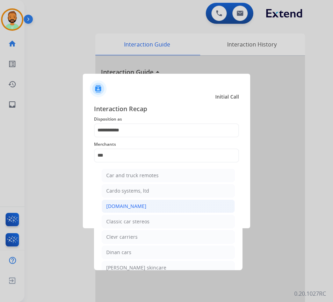
click at [161, 208] on li "Carparts.com" at bounding box center [168, 205] width 133 height 13
type input "**********"
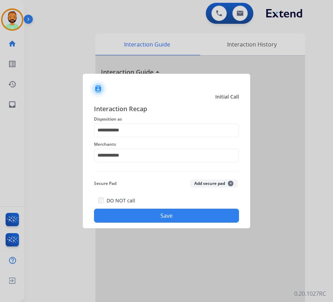
click at [152, 214] on button "Save" at bounding box center [166, 216] width 145 height 14
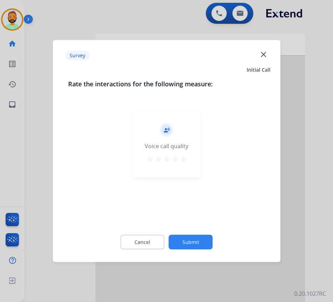
click at [195, 241] on button "Submit" at bounding box center [191, 242] width 44 height 15
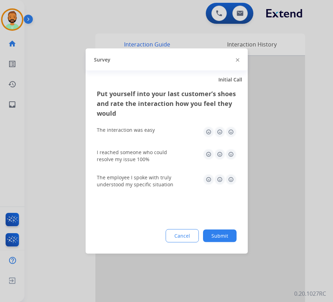
click at [233, 233] on button "Submit" at bounding box center [220, 235] width 34 height 13
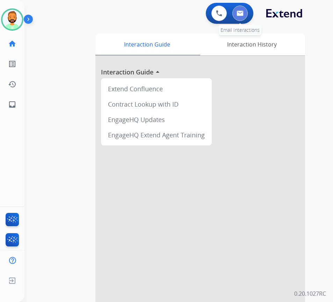
click at [241, 11] on img at bounding box center [239, 13] width 7 height 6
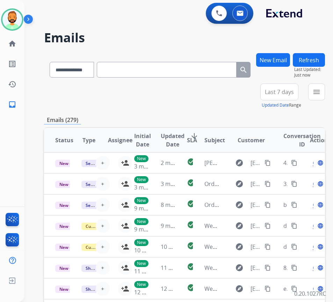
click at [288, 90] on span "Last 7 days" at bounding box center [279, 91] width 29 height 3
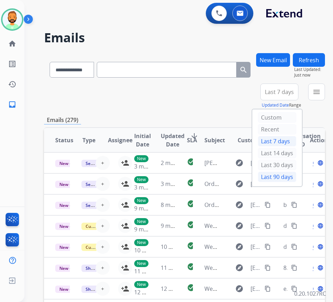
click at [284, 180] on div "Last 90 days" at bounding box center [277, 176] width 38 height 10
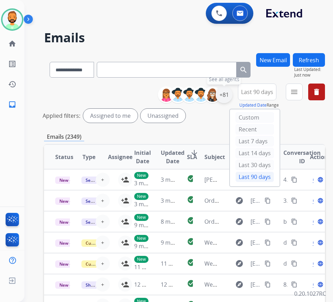
click at [231, 95] on div "+81" at bounding box center [223, 94] width 17 height 17
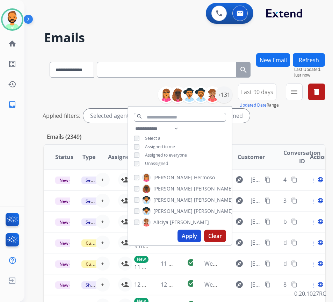
click at [176, 160] on div "**********" at bounding box center [179, 146] width 103 height 45
click at [168, 163] on span "Unassigned" at bounding box center [156, 163] width 23 height 6
drag, startPoint x: 196, startPoint y: 238, endPoint x: 211, endPoint y: 215, distance: 27.5
click at [196, 238] on button "Apply" at bounding box center [189, 235] width 24 height 13
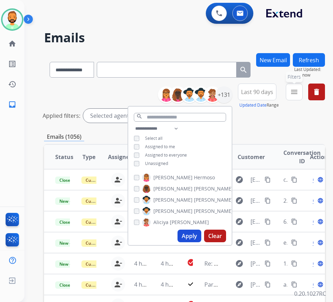
click at [298, 90] on mat-icon "menu" at bounding box center [294, 92] width 8 height 8
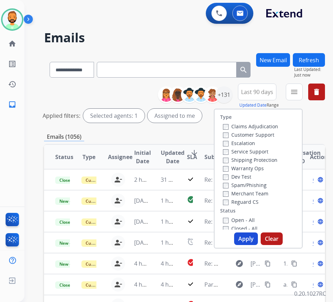
click at [263, 134] on label "Customer Support" at bounding box center [248, 134] width 51 height 7
click at [270, 161] on label "Shipping Protection" at bounding box center [250, 159] width 54 height 7
click at [258, 201] on label "Reguard CS" at bounding box center [241, 201] width 36 height 7
click at [250, 221] on label "Open - All" at bounding box center [239, 220] width 32 height 7
click at [254, 239] on button "Apply" at bounding box center [246, 238] width 24 height 13
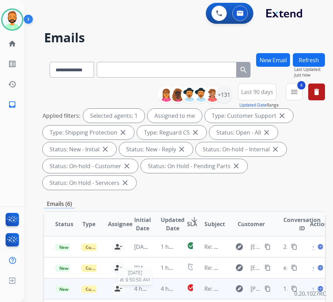
click at [148, 290] on span "4 hours ago" at bounding box center [149, 289] width 31 height 8
click at [150, 290] on span "4 hours ago" at bounding box center [149, 289] width 31 height 8
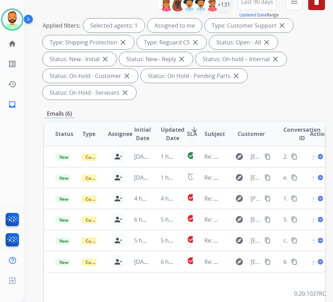
scroll to position [140, 0]
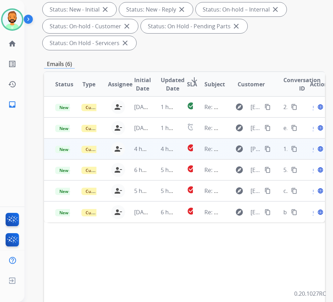
click at [154, 150] on td "4 hours ago" at bounding box center [162, 148] width 26 height 21
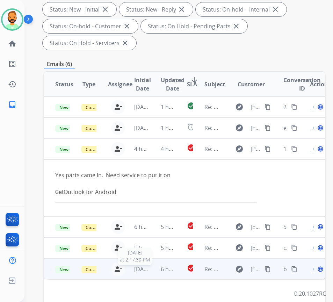
click at [147, 265] on span "1 day ago" at bounding box center [142, 269] width 17 height 8
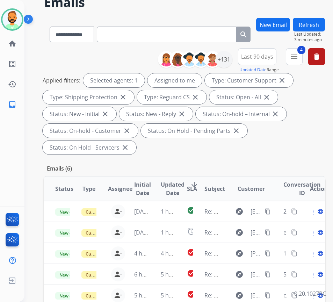
scroll to position [35, 0]
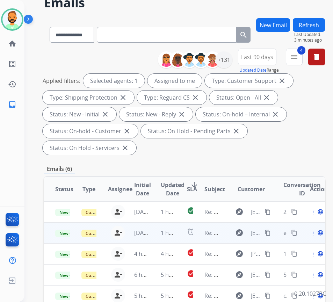
click at [156, 229] on td "1 hour ago" at bounding box center [162, 232] width 26 height 21
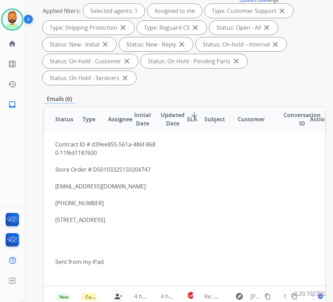
scroll to position [113, 0]
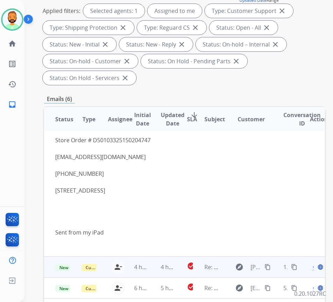
click at [153, 261] on td "4 hours ago" at bounding box center [162, 266] width 26 height 21
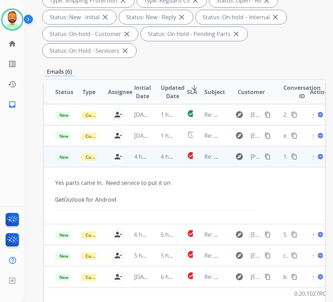
scroll to position [140, 0]
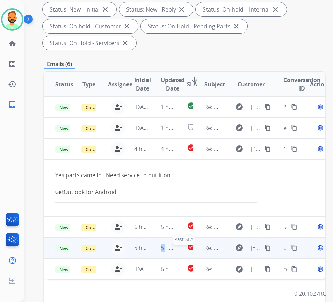
click at [162, 247] on span "5 hours ago" at bounding box center [176, 248] width 31 height 8
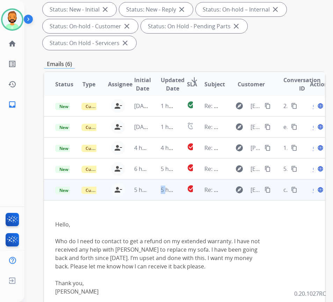
scroll to position [0, 0]
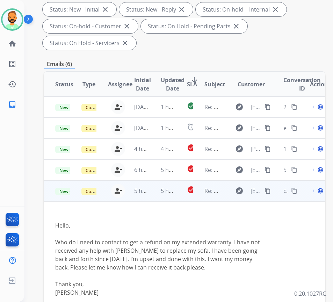
click at [316, 192] on span "Open" at bounding box center [320, 191] width 14 height 8
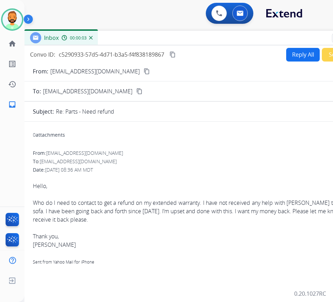
drag, startPoint x: 151, startPoint y: 50, endPoint x: 208, endPoint y: 38, distance: 58.4
click at [208, 38] on div "Inbox 00:00:03" at bounding box center [198, 38] width 349 height 15
click at [292, 51] on button "Reply All" at bounding box center [303, 55] width 34 height 14
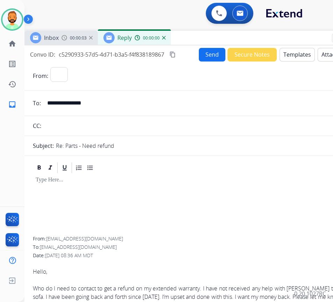
select select "**********"
click at [293, 52] on button "Templates" at bounding box center [296, 55] width 35 height 14
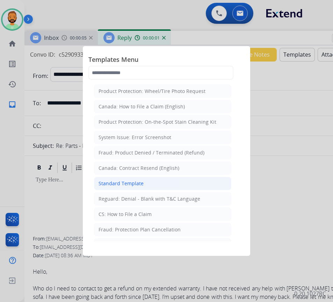
click at [151, 183] on li "Standard Template" at bounding box center [162, 183] width 137 height 13
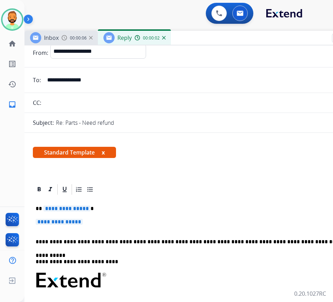
scroll to position [35, 0]
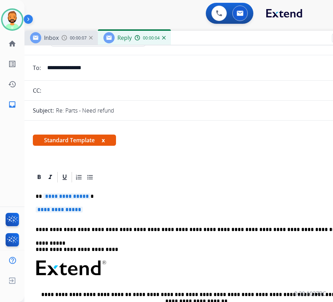
click at [150, 194] on p "**********" at bounding box center [196, 196] width 321 height 6
click at [148, 202] on div "**********" at bounding box center [199, 284] width 332 height 202
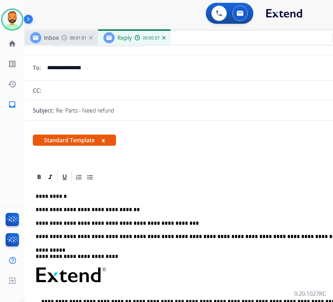
click at [217, 218] on div "**********" at bounding box center [199, 287] width 332 height 209
click at [310, 220] on p "**********" at bounding box center [196, 223] width 321 height 6
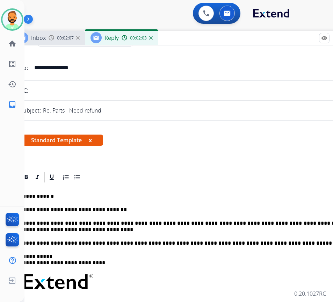
scroll to position [0, 0]
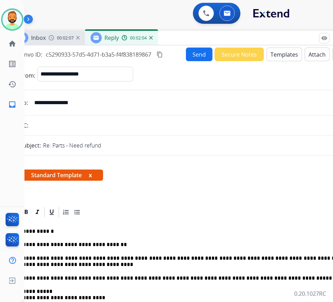
click at [195, 53] on button "Send" at bounding box center [199, 54] width 27 height 14
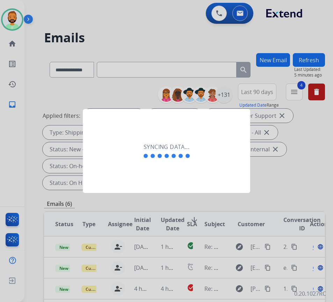
scroll to position [0, 1]
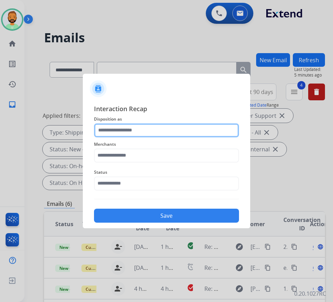
click at [141, 123] on input "text" at bounding box center [166, 130] width 145 height 14
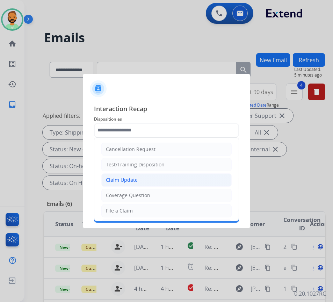
click at [133, 177] on div "Claim Update" at bounding box center [122, 179] width 32 height 7
type input "**********"
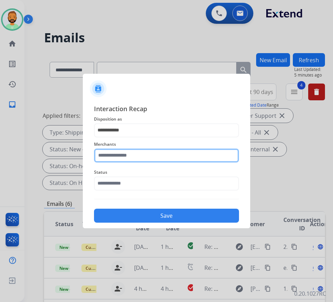
click at [132, 148] on input "text" at bounding box center [166, 155] width 145 height 14
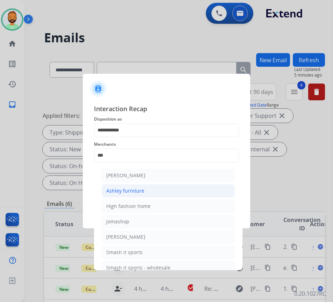
click at [179, 188] on li "Ashley furniture" at bounding box center [168, 190] width 133 height 13
type input "**********"
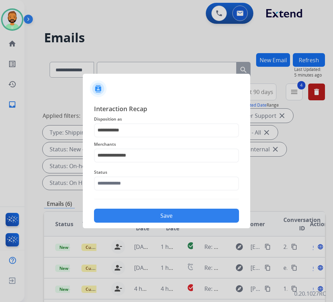
click at [177, 193] on div "Status" at bounding box center [166, 179] width 145 height 28
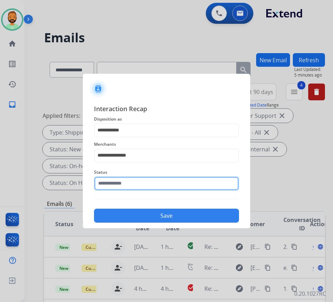
click at [178, 185] on input "text" at bounding box center [166, 183] width 145 height 14
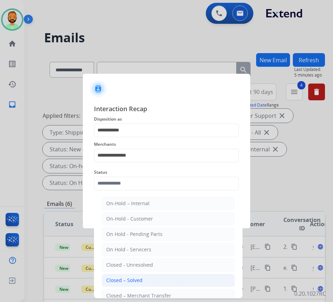
click at [164, 276] on li "Closed – Solved" at bounding box center [168, 279] width 133 height 13
type input "**********"
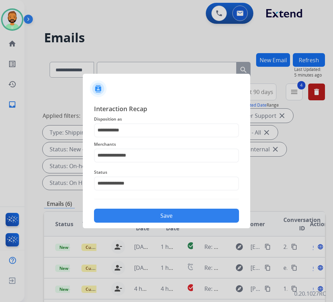
click at [183, 215] on button "Save" at bounding box center [166, 216] width 145 height 14
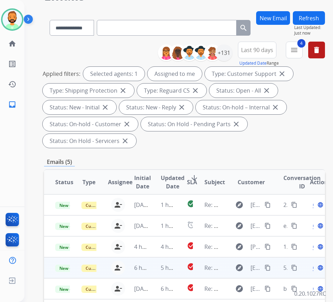
scroll to position [70, 0]
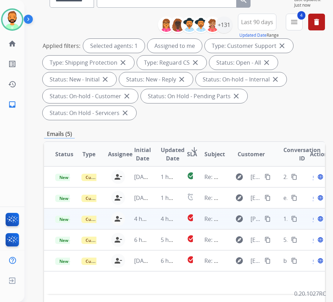
click at [159, 217] on td "4 hours ago" at bounding box center [162, 218] width 26 height 21
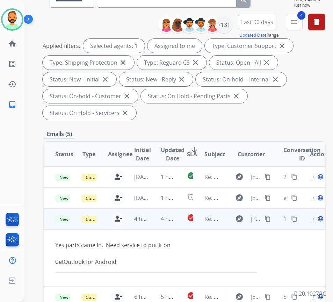
click at [269, 219] on mat-icon "content_copy" at bounding box center [267, 218] width 6 height 6
click at [317, 220] on div "Open language" at bounding box center [317, 218] width 15 height 8
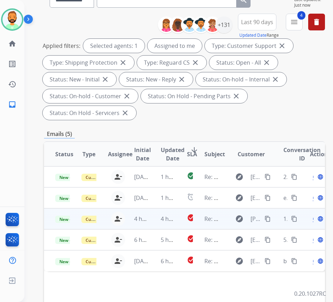
click at [316, 221] on span "Open" at bounding box center [320, 218] width 14 height 8
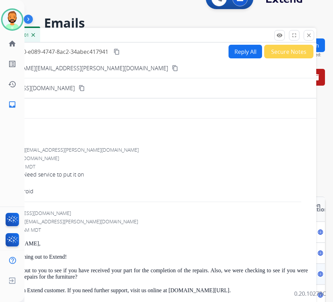
scroll to position [0, 0]
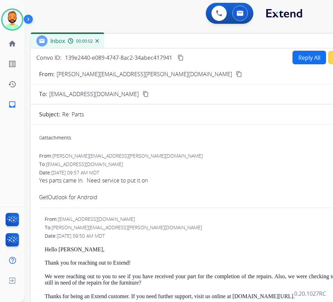
drag, startPoint x: 105, startPoint y: 49, endPoint x: 168, endPoint y: 40, distance: 63.5
click at [168, 40] on div "Inbox 00:00:02" at bounding box center [205, 41] width 349 height 15
click at [303, 49] on div "Convo ID: 139e2440-e089-4747-8ac2-34abec417941 content_copy Reply All Secure No…" at bounding box center [204, 211] width 349 height 325
click at [301, 54] on button "Reply All" at bounding box center [308, 58] width 34 height 14
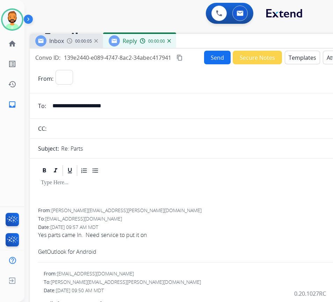
select select "**********"
click at [302, 59] on button "Templates" at bounding box center [302, 58] width 35 height 14
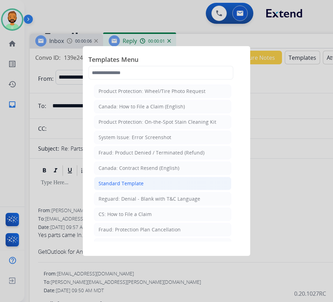
click at [155, 187] on li "Standard Template" at bounding box center [162, 183] width 137 height 13
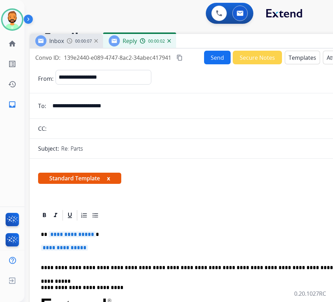
click at [122, 231] on p "**********" at bounding box center [201, 234] width 321 height 6
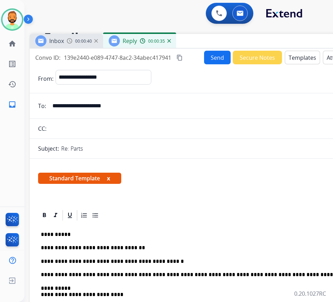
click at [210, 58] on button "Send" at bounding box center [217, 58] width 27 height 14
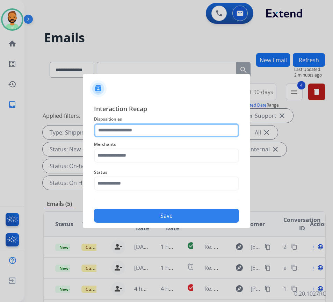
click at [119, 127] on input "text" at bounding box center [166, 130] width 145 height 14
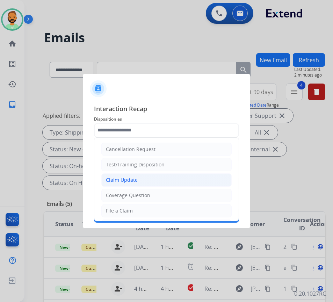
click at [141, 180] on li "Claim Update" at bounding box center [166, 179] width 130 height 13
type input "**********"
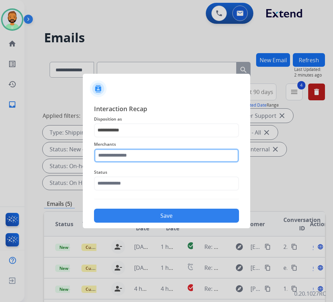
click at [139, 152] on input "text" at bounding box center [166, 155] width 145 height 14
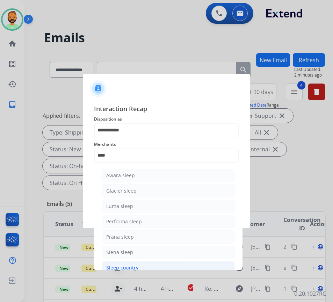
click at [152, 267] on li "Sleep country" at bounding box center [168, 267] width 133 height 13
type input "**********"
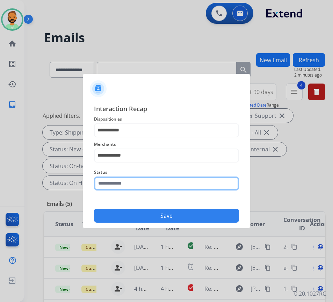
click at [164, 184] on input "text" at bounding box center [166, 183] width 145 height 14
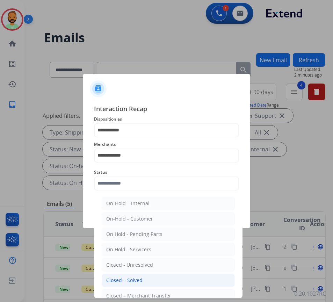
click at [156, 282] on li "Closed – Solved" at bounding box center [168, 279] width 133 height 13
type input "**********"
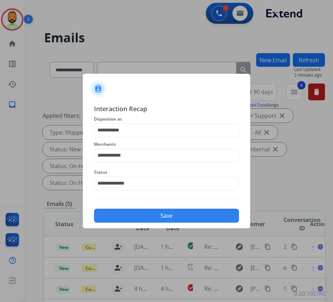
click at [176, 213] on button "Save" at bounding box center [166, 216] width 145 height 14
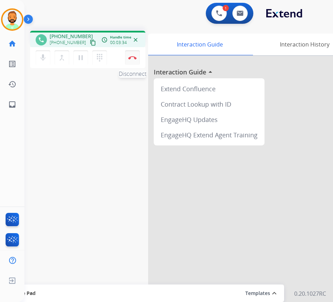
click at [132, 56] on img at bounding box center [132, 57] width 8 height 3
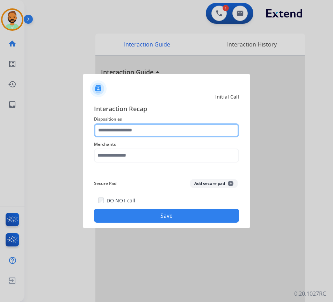
click at [175, 131] on input "text" at bounding box center [166, 130] width 145 height 14
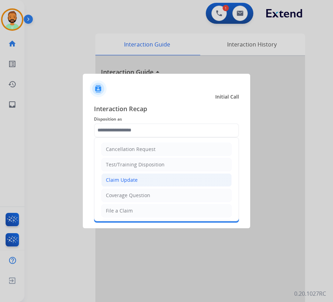
click at [167, 178] on li "Claim Update" at bounding box center [166, 179] width 130 height 13
type input "**********"
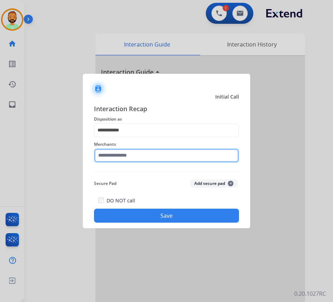
click at [171, 149] on input "text" at bounding box center [166, 155] width 145 height 14
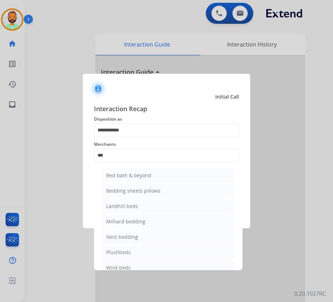
click at [166, 179] on li "Bed bath & beyond" at bounding box center [168, 175] width 133 height 13
type input "**********"
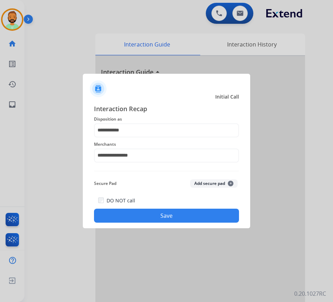
click at [167, 217] on button "Save" at bounding box center [166, 216] width 145 height 14
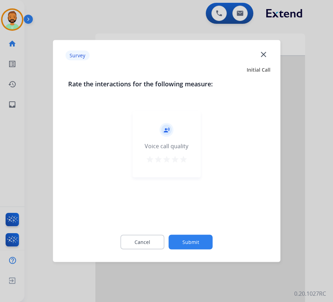
click at [195, 240] on button "Submit" at bounding box center [191, 242] width 44 height 15
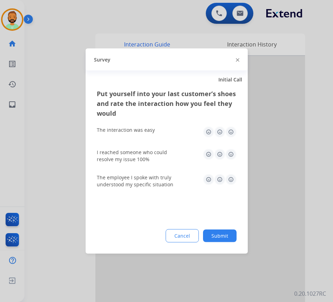
click at [226, 237] on button "Submit" at bounding box center [220, 235] width 34 height 13
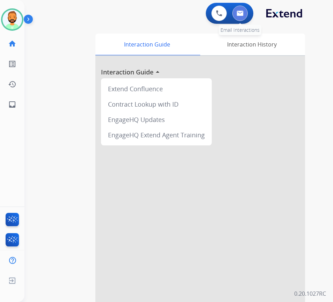
click at [240, 14] on img at bounding box center [239, 13] width 7 height 6
select select "**********"
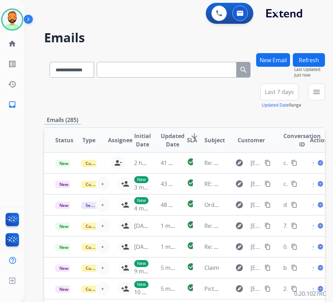
click at [276, 93] on span "Last 7 days" at bounding box center [279, 91] width 29 height 3
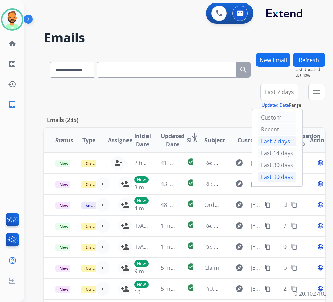
click at [273, 176] on div "Last 90 days" at bounding box center [277, 176] width 38 height 10
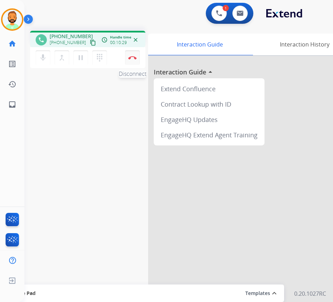
click at [132, 60] on button "Disconnect" at bounding box center [132, 57] width 15 height 15
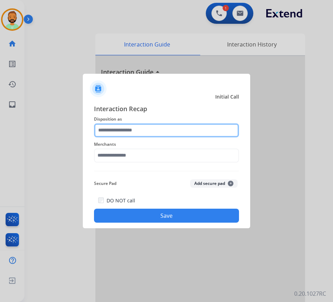
click at [155, 129] on input "text" at bounding box center [166, 130] width 145 height 14
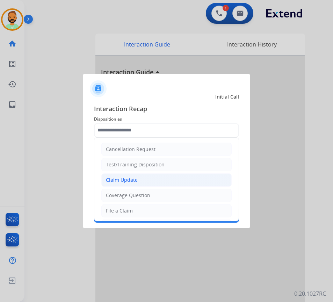
click at [153, 179] on li "Claim Update" at bounding box center [166, 179] width 130 height 13
type input "**********"
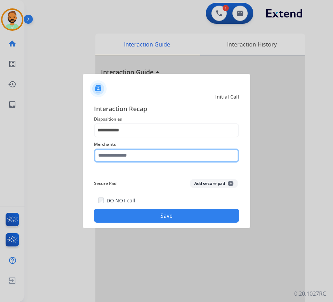
click at [156, 154] on input "text" at bounding box center [166, 155] width 145 height 14
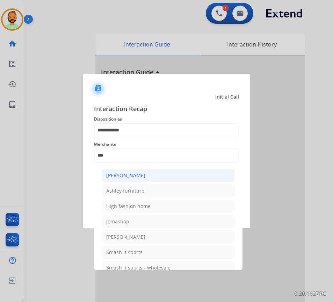
click at [146, 178] on li "Ashley - Reguard" at bounding box center [168, 175] width 133 height 13
type input "**********"
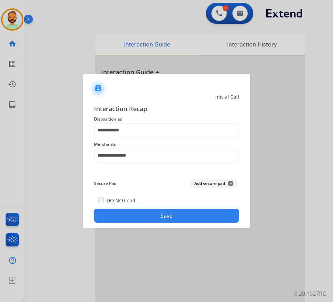
click at [162, 215] on button "Save" at bounding box center [166, 216] width 145 height 14
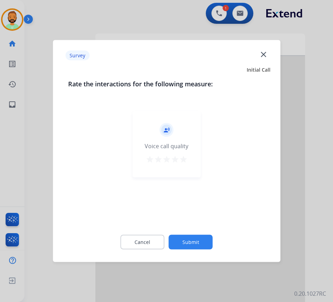
click at [201, 240] on button "Submit" at bounding box center [191, 242] width 44 height 15
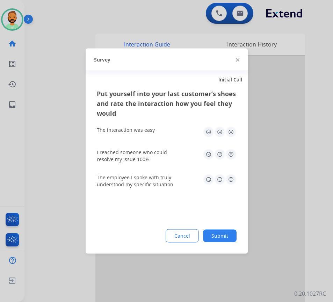
drag, startPoint x: 218, startPoint y: 236, endPoint x: 212, endPoint y: 238, distance: 6.2
click at [218, 236] on button "Submit" at bounding box center [220, 235] width 34 height 13
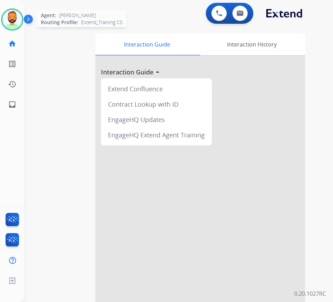
click at [15, 16] on img at bounding box center [12, 20] width 20 height 20
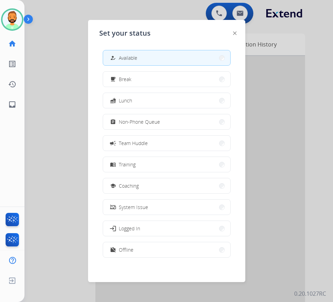
click at [261, 197] on div at bounding box center [166, 151] width 333 height 302
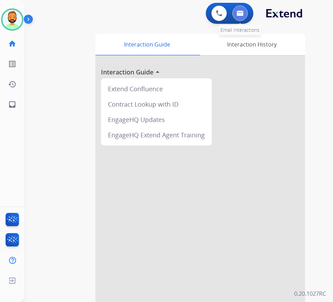
click at [237, 14] on img at bounding box center [239, 13] width 7 height 6
select select "**********"
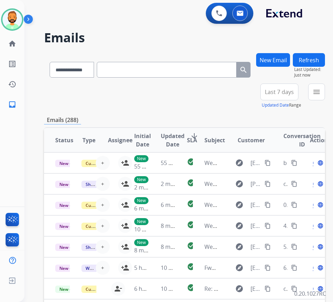
click at [290, 93] on span "Last 7 days" at bounding box center [279, 91] width 29 height 3
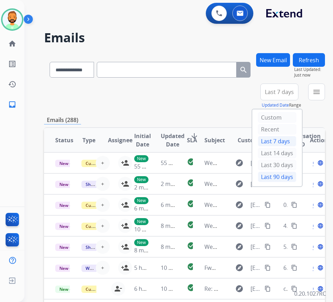
click at [286, 173] on div "Last 90 days" at bounding box center [277, 176] width 38 height 10
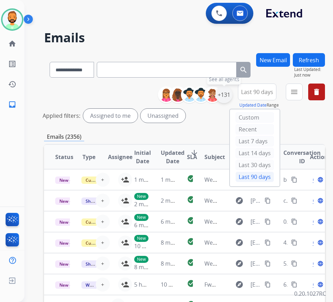
click at [232, 95] on div "+131" at bounding box center [223, 94] width 17 height 17
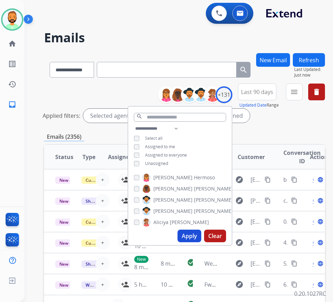
click at [159, 160] on span "Unassigned" at bounding box center [156, 163] width 23 height 6
click at [197, 236] on button "Apply" at bounding box center [189, 235] width 24 height 13
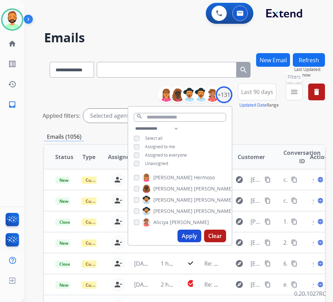
click at [302, 88] on button "menu Filters" at bounding box center [294, 91] width 17 height 17
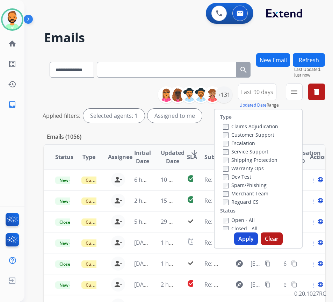
click at [262, 136] on label "Customer Support" at bounding box center [248, 134] width 51 height 7
click at [251, 160] on label "Shipping Protection" at bounding box center [250, 159] width 54 height 7
click at [250, 202] on label "Reguard CS" at bounding box center [241, 201] width 36 height 7
click at [248, 219] on label "Open - All" at bounding box center [239, 220] width 32 height 7
click at [253, 242] on button "Apply" at bounding box center [246, 238] width 24 height 13
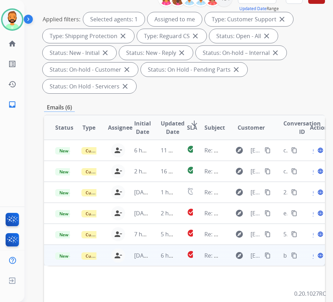
scroll to position [105, 0]
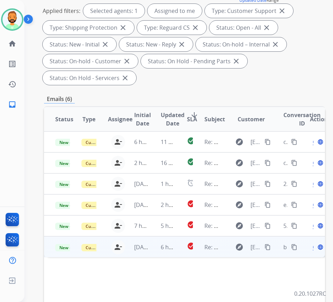
click at [149, 253] on td "1 day ago" at bounding box center [136, 246] width 26 height 21
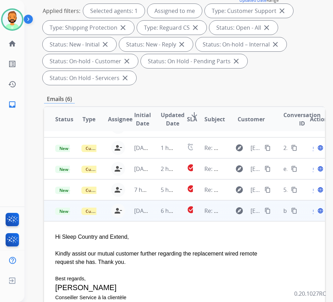
scroll to position [35, 0]
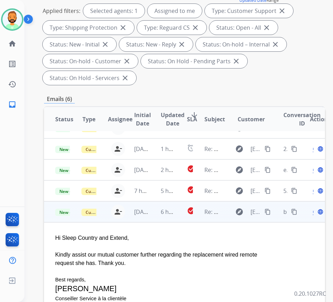
click at [316, 213] on span "Open" at bounding box center [320, 211] width 14 height 8
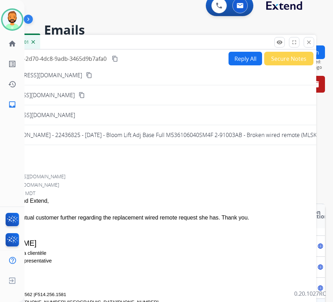
scroll to position [0, 0]
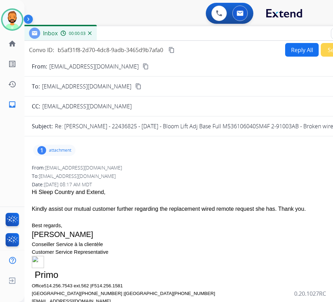
drag, startPoint x: 80, startPoint y: 49, endPoint x: 137, endPoint y: 42, distance: 57.1
click at [137, 33] on div "Inbox 00:00:03" at bounding box center [197, 33] width 349 height 15
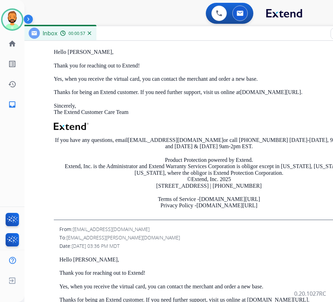
scroll to position [1397, 0]
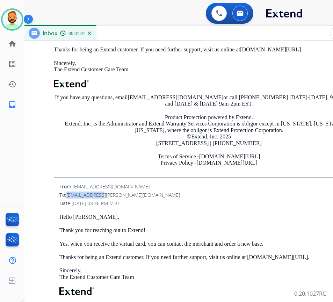
drag, startPoint x: 67, startPoint y: 197, endPoint x: 107, endPoint y: 197, distance: 39.1
click at [107, 197] on div "To: dotmot@shaw.ca" at bounding box center [211, 194] width 305 height 7
copy span "dotmot@shaw.ca"
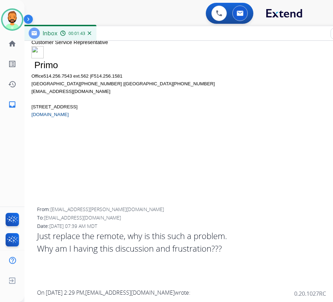
scroll to position [0, 0]
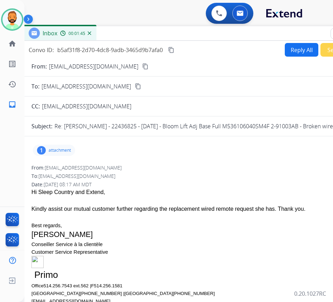
click at [299, 47] on button "Reply All" at bounding box center [302, 50] width 34 height 14
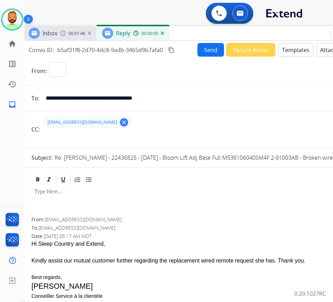
select select "**********"
click at [294, 50] on button "Templates" at bounding box center [295, 50] width 35 height 14
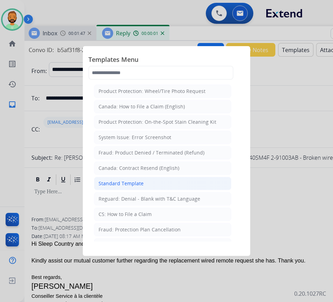
click at [163, 184] on li "Standard Template" at bounding box center [162, 183] width 137 height 13
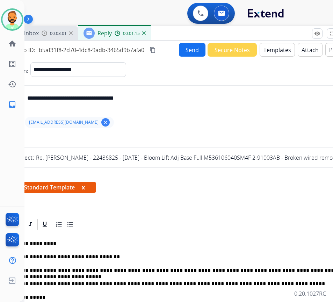
scroll to position [0, 21]
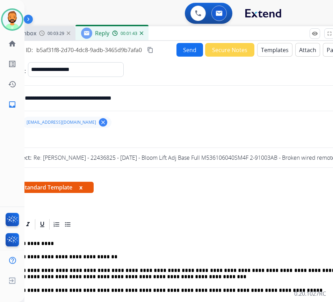
click at [185, 50] on button "Send" at bounding box center [189, 50] width 27 height 14
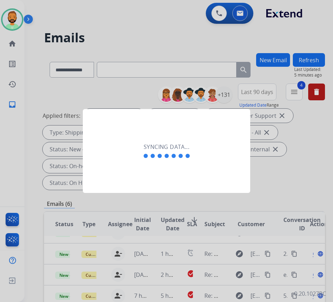
scroll to position [0, 1]
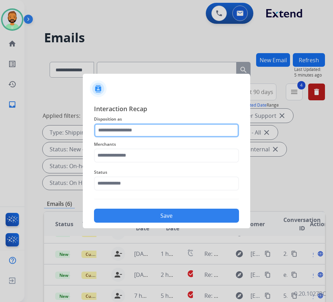
click at [130, 131] on input "text" at bounding box center [166, 130] width 145 height 14
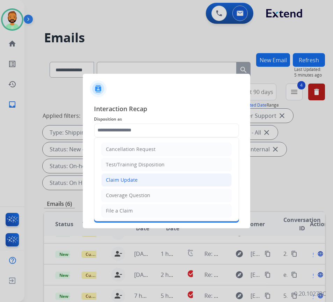
click at [126, 183] on div "Claim Update" at bounding box center [122, 179] width 32 height 7
type input "**********"
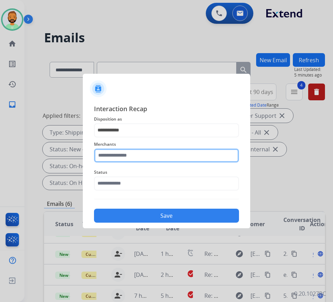
click at [134, 159] on input "text" at bounding box center [166, 155] width 145 height 14
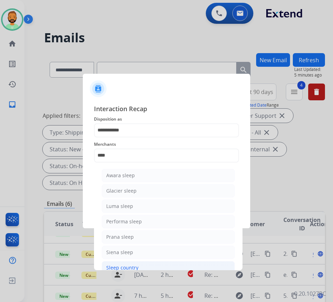
click at [134, 265] on div "Sleep country" at bounding box center [122, 267] width 32 height 7
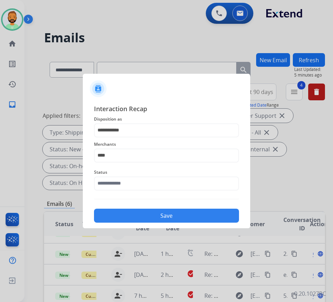
type input "**********"
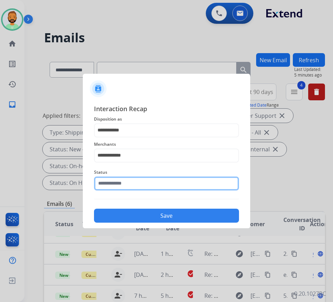
click at [152, 185] on input "text" at bounding box center [166, 183] width 145 height 14
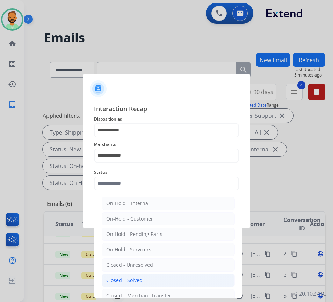
click at [144, 281] on li "Closed – Solved" at bounding box center [168, 279] width 133 height 13
type input "**********"
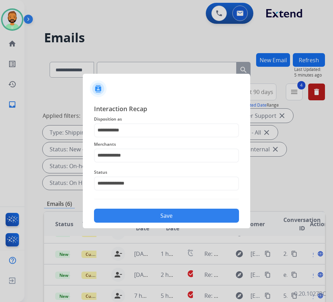
click at [156, 217] on button "Save" at bounding box center [166, 216] width 145 height 14
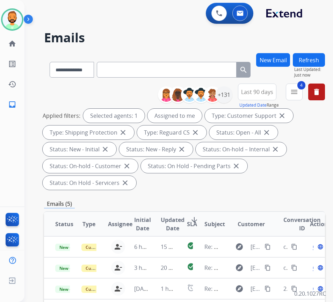
scroll to position [0, 0]
click at [232, 190] on div "**********" at bounding box center [184, 137] width 281 height 109
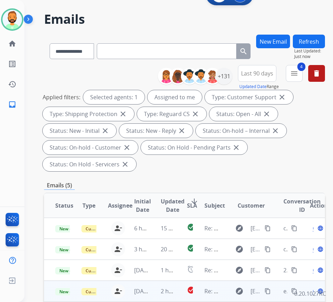
scroll to position [70, 0]
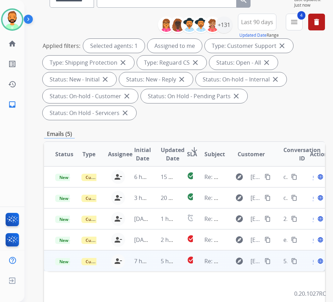
click at [144, 253] on td "7 hours ago" at bounding box center [136, 260] width 26 height 21
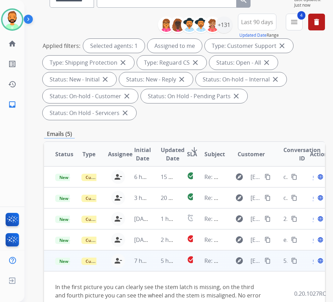
scroll to position [140, 0]
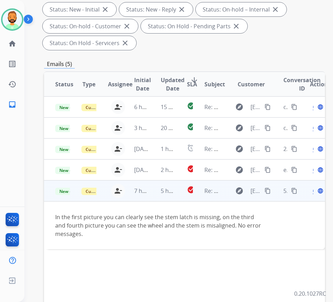
click at [270, 189] on mat-icon "content_copy" at bounding box center [267, 191] width 6 height 6
click at [315, 192] on span "Open" at bounding box center [320, 191] width 14 height 8
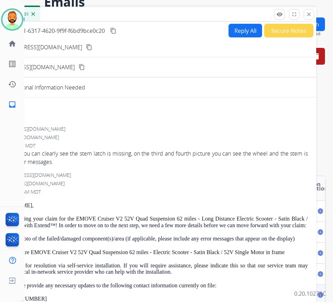
scroll to position [35, 0]
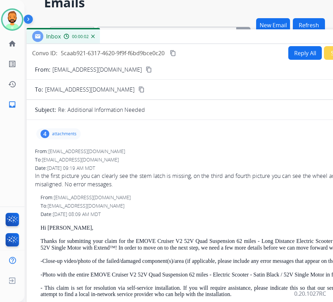
drag, startPoint x: 75, startPoint y: 17, endPoint x: 135, endPoint y: 38, distance: 63.5
click at [135, 38] on div "Inbox 00:00:02" at bounding box center [201, 36] width 349 height 15
click at [61, 134] on p "attachments" at bounding box center [64, 134] width 24 height 6
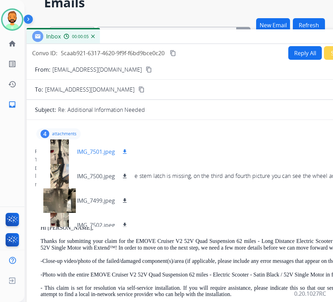
click at [63, 147] on div at bounding box center [59, 151] width 35 height 24
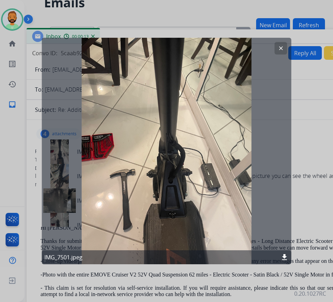
click at [281, 49] on mat-icon "clear" at bounding box center [281, 48] width 6 height 6
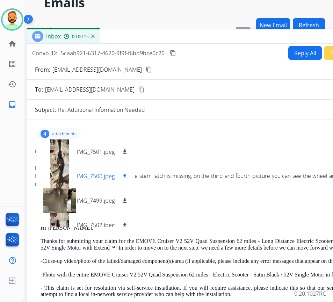
click at [56, 177] on div at bounding box center [59, 176] width 35 height 24
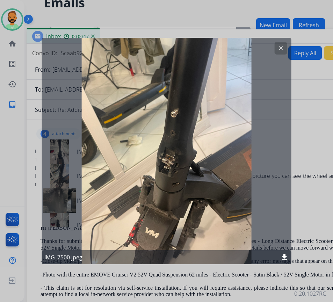
click at [279, 46] on mat-icon "clear" at bounding box center [281, 48] width 6 height 6
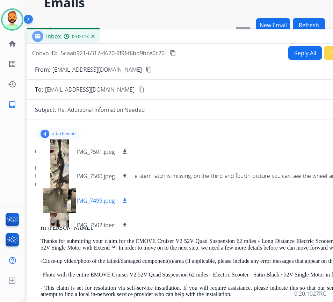
click at [61, 198] on div at bounding box center [59, 200] width 35 height 24
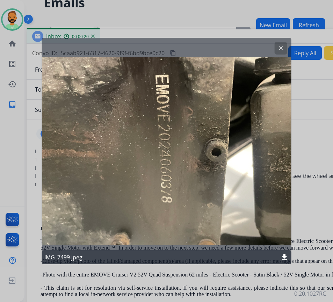
click at [283, 45] on mat-icon "clear" at bounding box center [281, 48] width 6 height 6
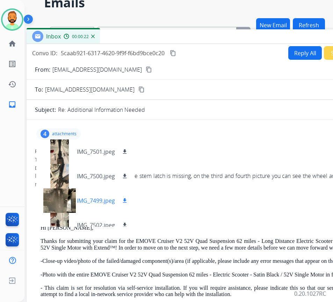
scroll to position [10, 0]
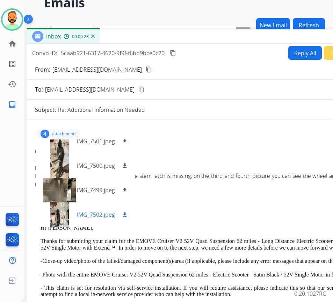
click at [64, 215] on div at bounding box center [59, 214] width 35 height 24
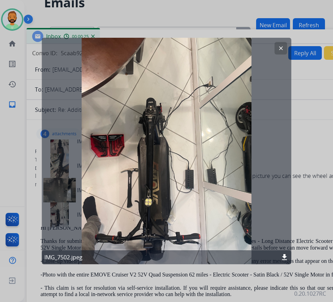
click at [280, 47] on mat-icon "clear" at bounding box center [281, 48] width 6 height 6
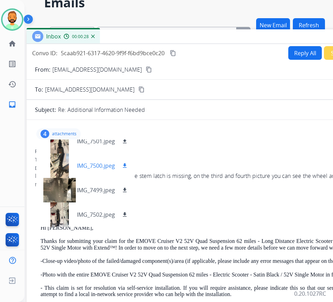
click at [125, 165] on mat-icon "download" at bounding box center [125, 165] width 6 height 6
click at [125, 189] on mat-icon "download" at bounding box center [125, 190] width 6 height 6
click at [125, 143] on mat-icon "download" at bounding box center [125, 141] width 6 height 6
click at [124, 212] on mat-icon "download" at bounding box center [125, 214] width 6 height 6
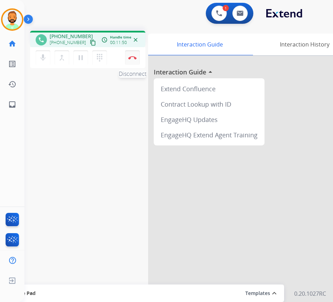
click at [132, 59] on img at bounding box center [132, 57] width 8 height 3
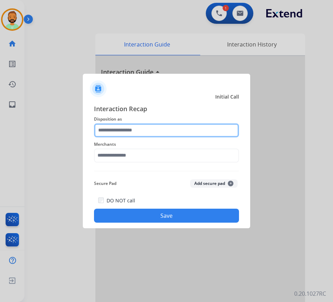
click at [149, 127] on input "text" at bounding box center [166, 130] width 145 height 14
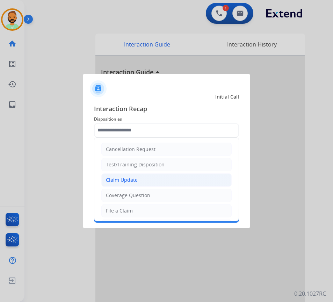
click at [151, 183] on li "Claim Update" at bounding box center [166, 179] width 130 height 13
type input "**********"
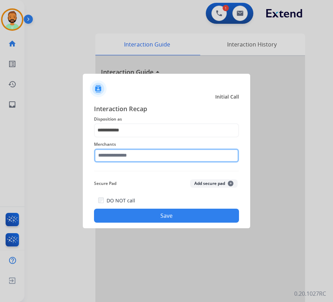
click at [155, 155] on input "text" at bounding box center [166, 155] width 145 height 14
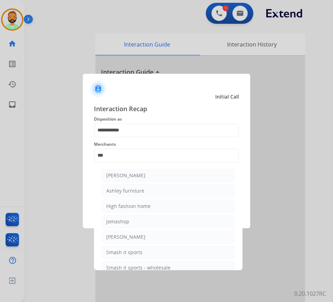
click at [203, 168] on ul "Ashley - Reguard Ashley furniture High fashion home Jomashop Sam ash Smash it s…" at bounding box center [168, 223] width 137 height 116
click at [199, 173] on li "Ashley - Reguard" at bounding box center [168, 175] width 133 height 13
type input "**********"
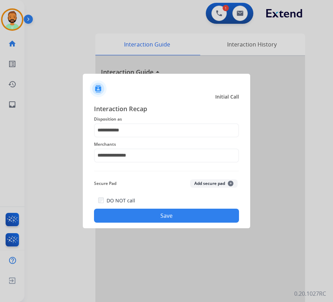
click at [193, 212] on button "Save" at bounding box center [166, 216] width 145 height 14
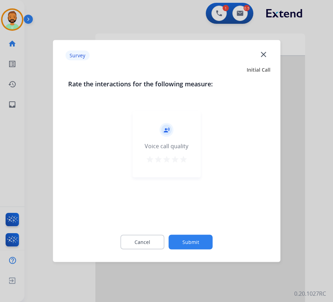
click at [202, 242] on button "Submit" at bounding box center [191, 242] width 44 height 15
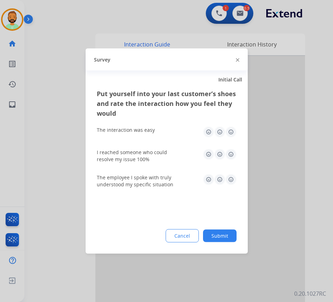
click at [219, 238] on button "Submit" at bounding box center [220, 235] width 34 height 13
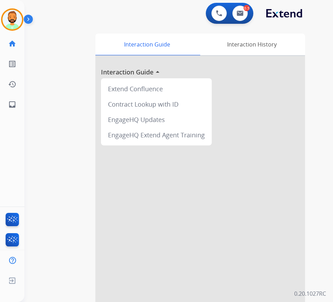
drag, startPoint x: 17, startPoint y: 21, endPoint x: 29, endPoint y: 28, distance: 13.8
click at [17, 21] on img at bounding box center [12, 20] width 20 height 20
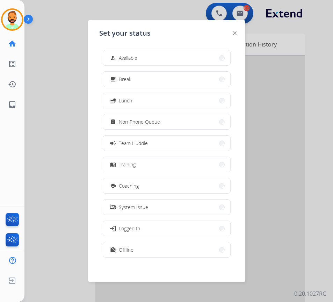
click at [139, 252] on button "work_off Offline" at bounding box center [166, 249] width 127 height 15
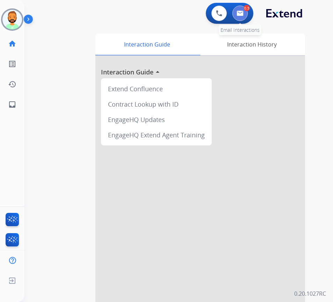
click at [242, 14] on img at bounding box center [239, 13] width 7 height 6
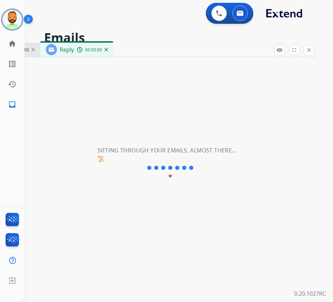
select select "**********"
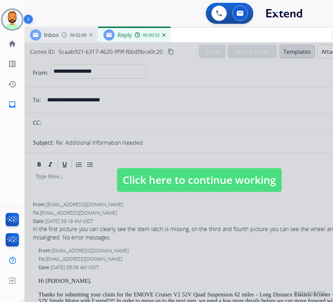
drag, startPoint x: 153, startPoint y: 48, endPoint x: 209, endPoint y: 33, distance: 58.5
click at [209, 33] on div "Inbox 00:02:00 Reply 00:00:02" at bounding box center [198, 35] width 349 height 15
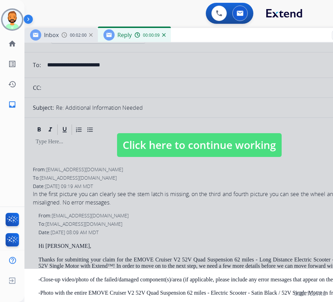
click at [164, 236] on div at bounding box center [198, 138] width 349 height 261
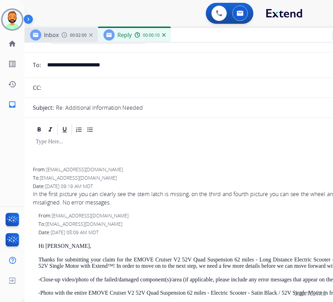
select select
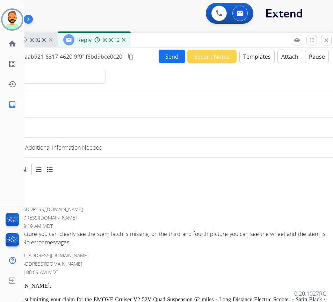
drag, startPoint x: 219, startPoint y: 33, endPoint x: 167, endPoint y: 37, distance: 52.5
click at [167, 37] on div "Inbox 00:02:00 Reply 00:00:12" at bounding box center [158, 40] width 349 height 15
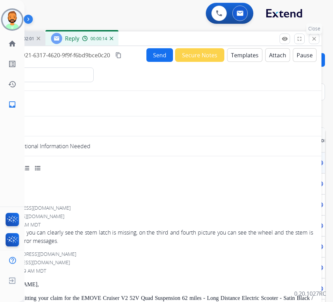
click at [314, 38] on mat-icon "close" at bounding box center [314, 39] width 6 height 6
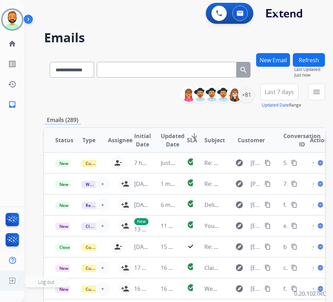
click at [40, 279] on span "Log out" at bounding box center [46, 281] width 16 height 7
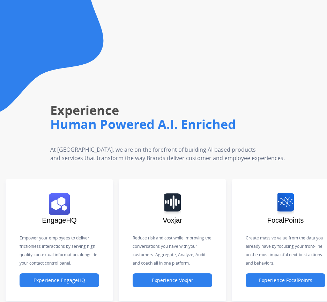
drag, startPoint x: 201, startPoint y: 67, endPoint x: 264, endPoint y: 40, distance: 68.3
click at [203, 68] on div "Experience Human Powered A.I. Enriched At [GEOGRAPHIC_DATA], we are on the fore…" at bounding box center [174, 95] width 305 height 134
